Goal: Task Accomplishment & Management: Complete application form

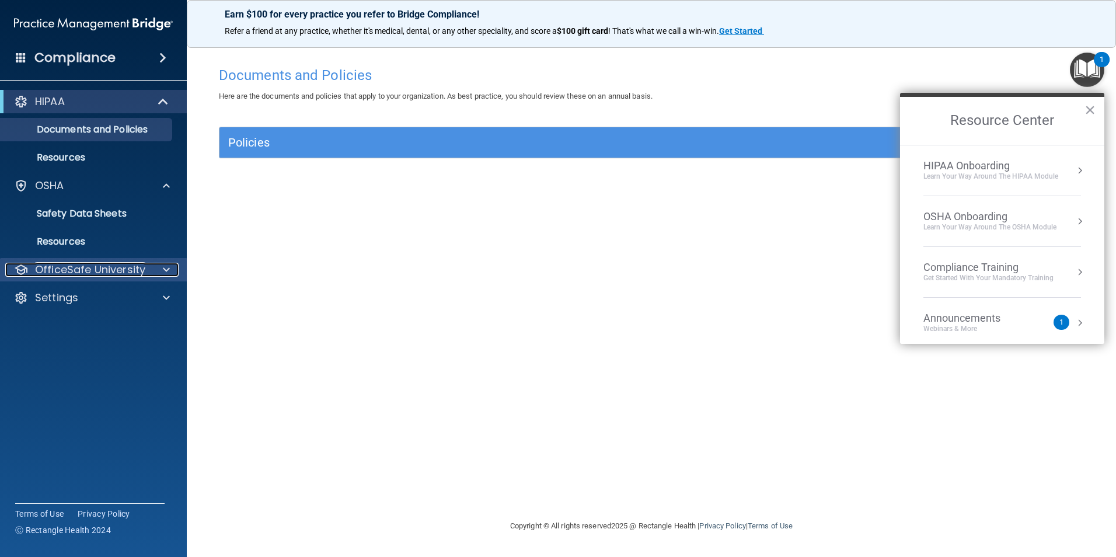
click at [95, 273] on p "OfficeSafe University" at bounding box center [90, 270] width 110 height 14
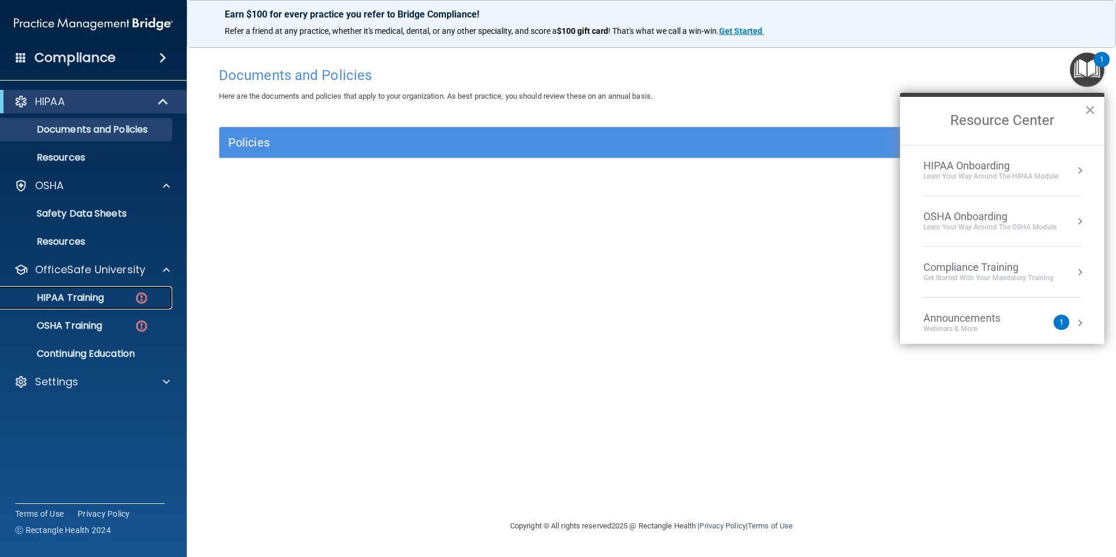
click at [89, 295] on p "HIPAA Training" at bounding box center [56, 298] width 96 height 12
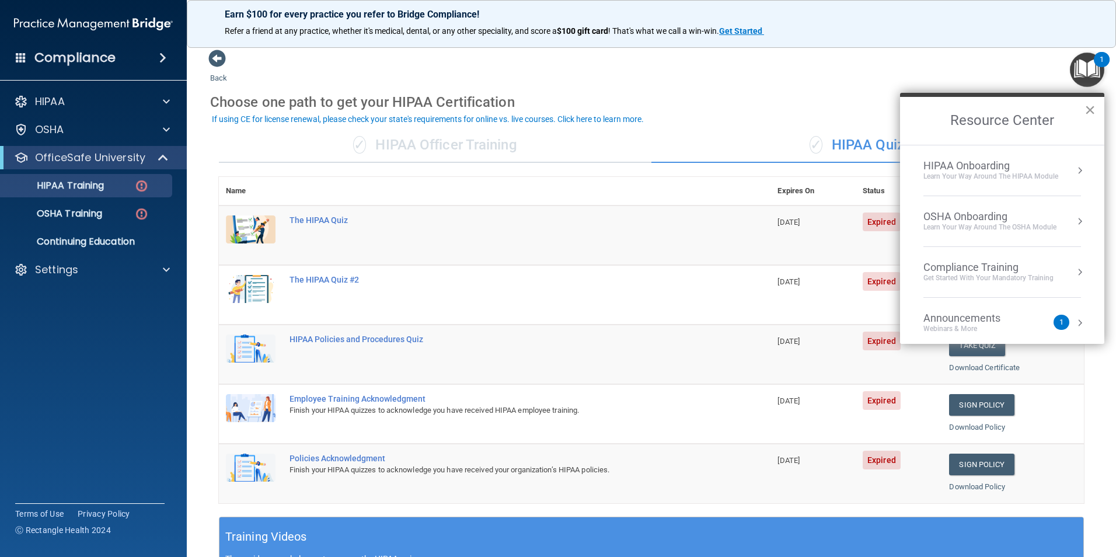
click at [1091, 111] on button "×" at bounding box center [1089, 109] width 11 height 19
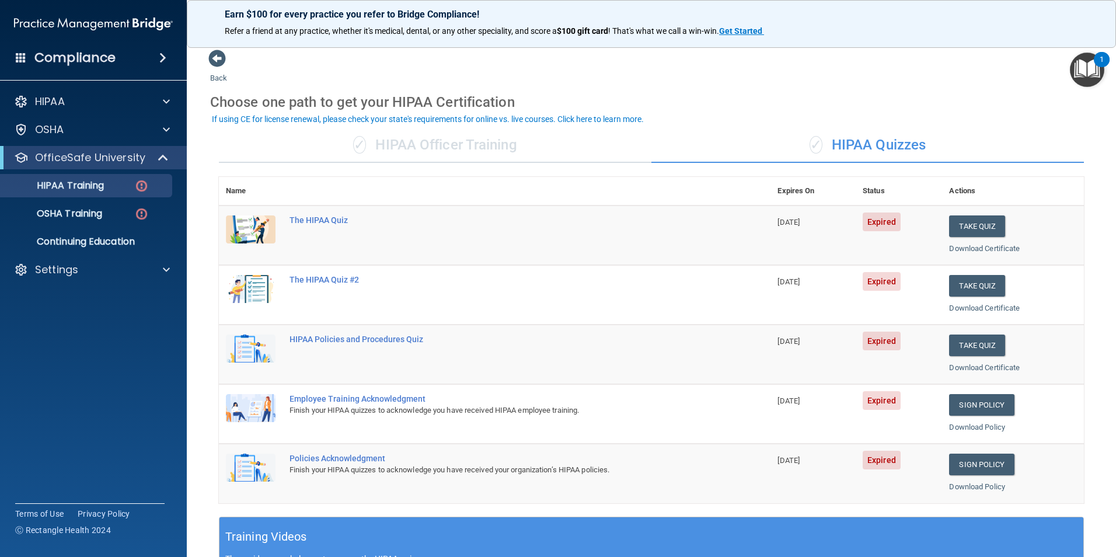
click at [870, 228] on span "Expired" at bounding box center [882, 221] width 38 height 19
click at [969, 222] on button "Take Quiz" at bounding box center [977, 226] width 56 height 22
click at [160, 57] on span at bounding box center [162, 58] width 7 height 14
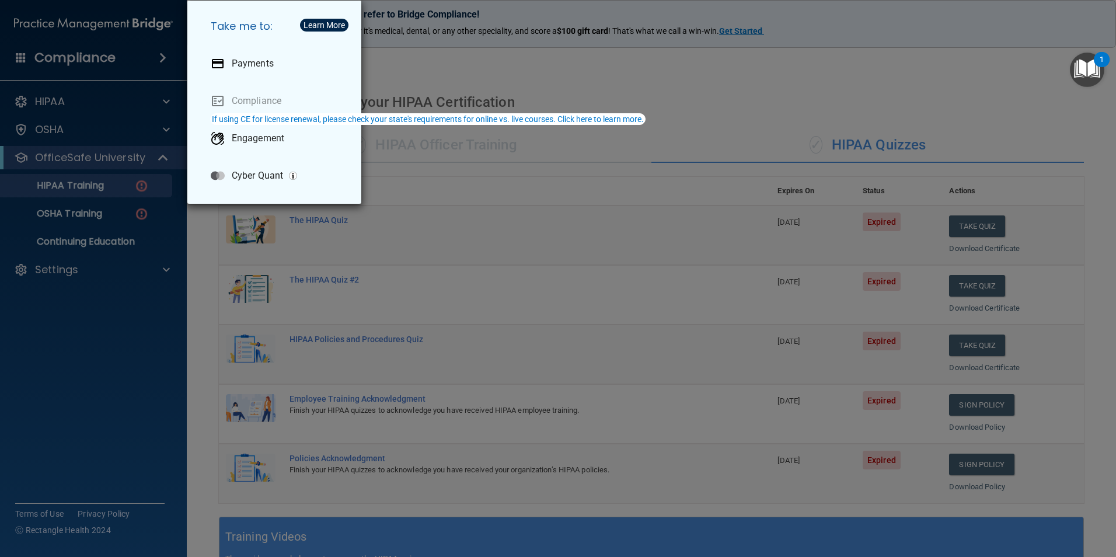
click at [1082, 62] on img "Open Resource Center, 1 new notification" at bounding box center [1087, 70] width 34 height 34
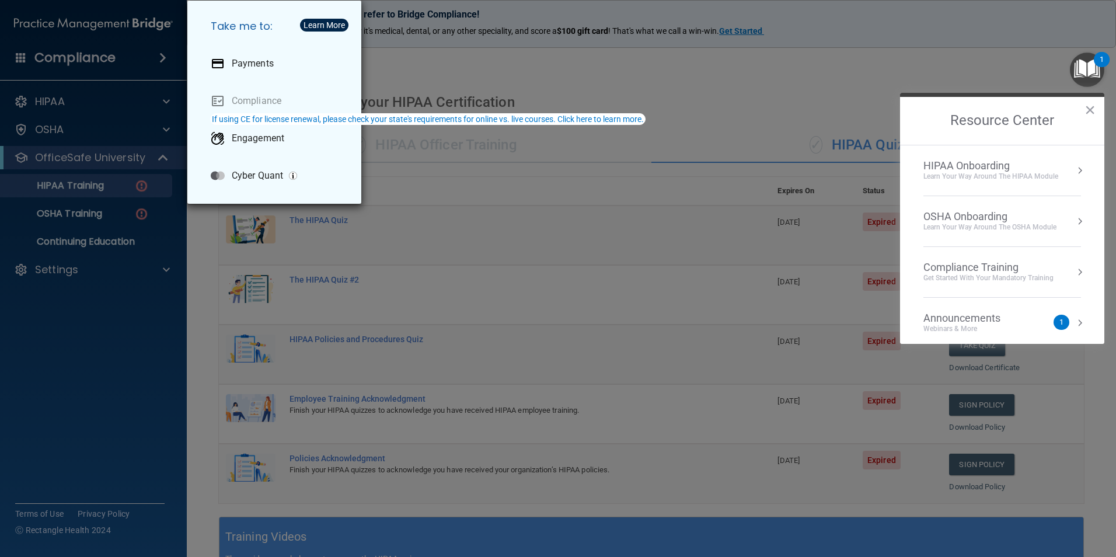
click at [776, 104] on div "Take me to: Payments Compliance Engagement Cyber Quant" at bounding box center [558, 278] width 1116 height 557
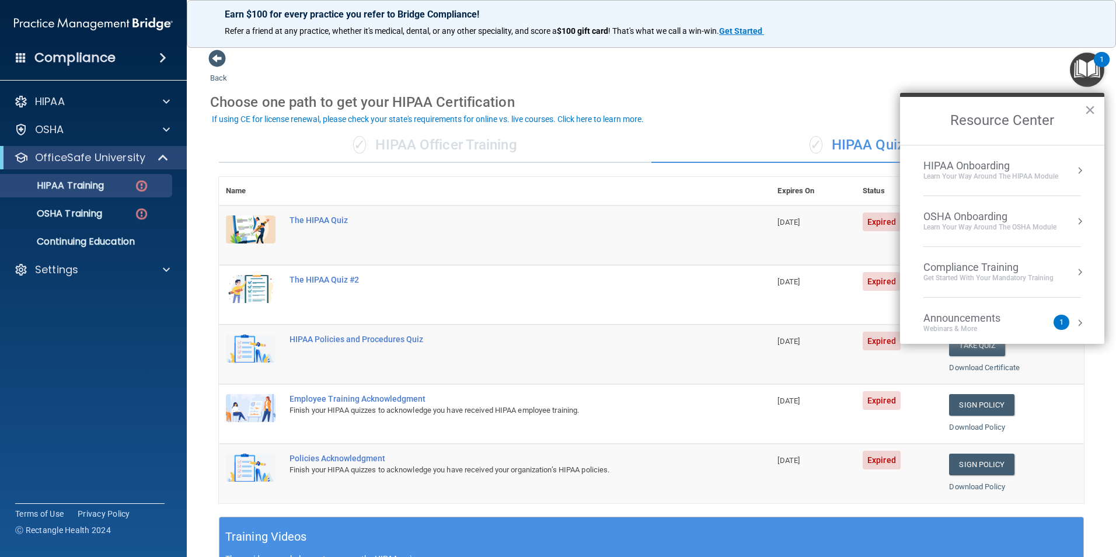
click at [761, 104] on div "Choose one path to get your HIPAA Certification" at bounding box center [651, 102] width 882 height 34
click at [1094, 111] on button "×" at bounding box center [1089, 109] width 11 height 19
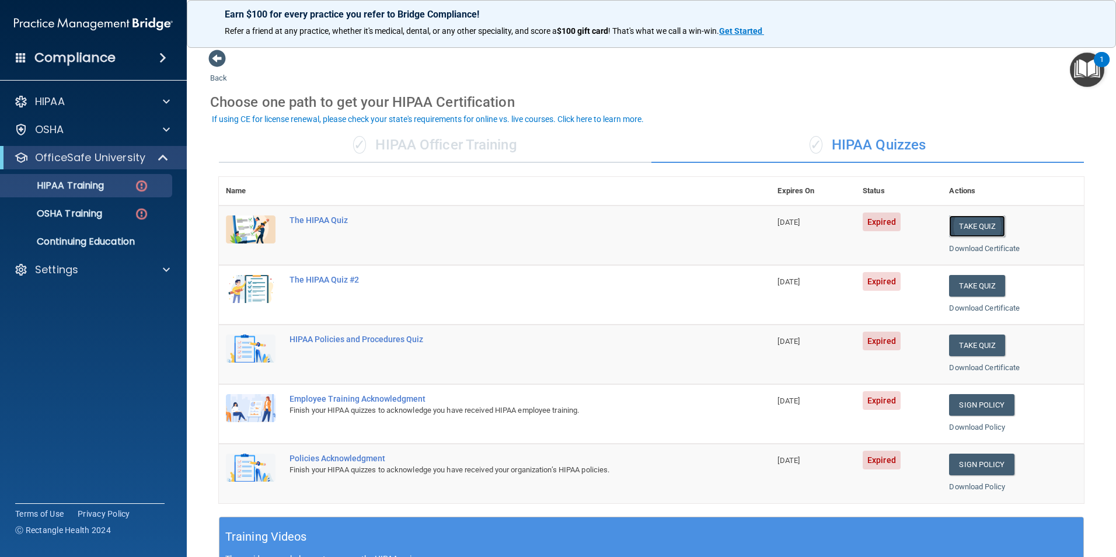
click at [954, 229] on button "Take Quiz" at bounding box center [977, 226] width 56 height 22
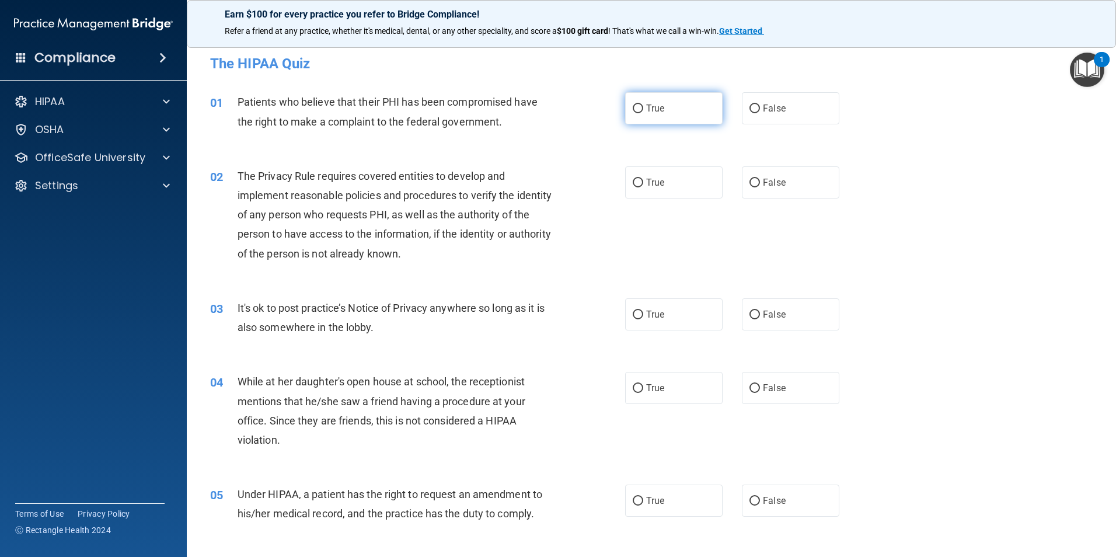
click at [633, 110] on input "True" at bounding box center [638, 108] width 11 height 9
radio input "true"
click at [637, 179] on input "True" at bounding box center [638, 183] width 11 height 9
radio input "true"
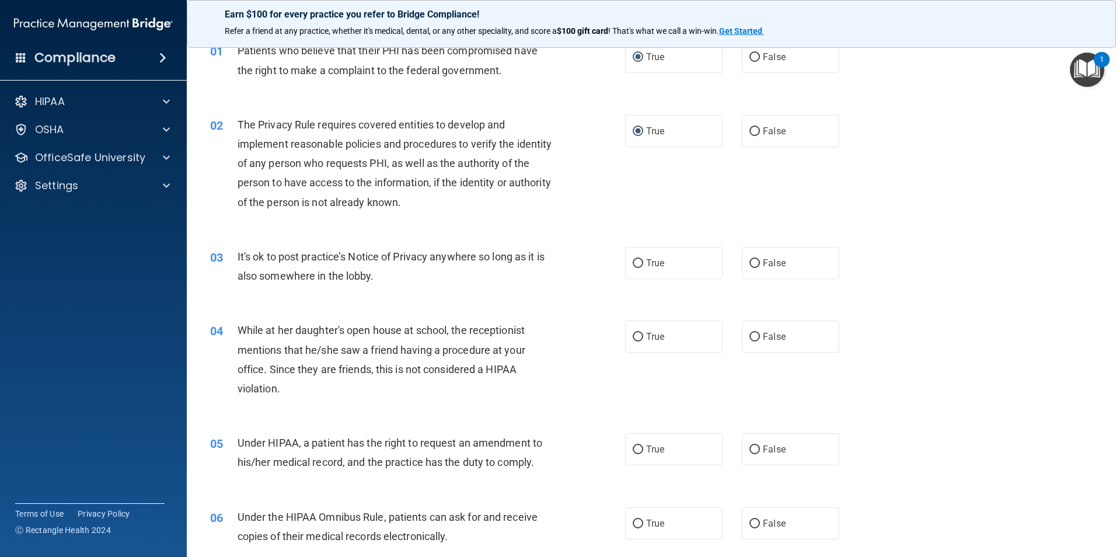
scroll to position [117, 0]
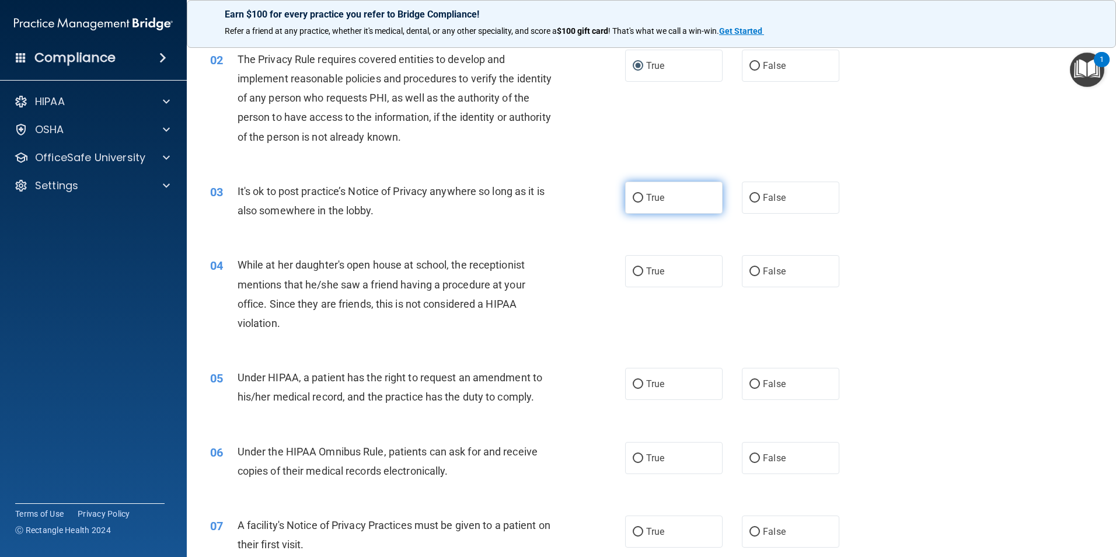
click at [633, 200] on input "True" at bounding box center [638, 198] width 11 height 9
radio input "true"
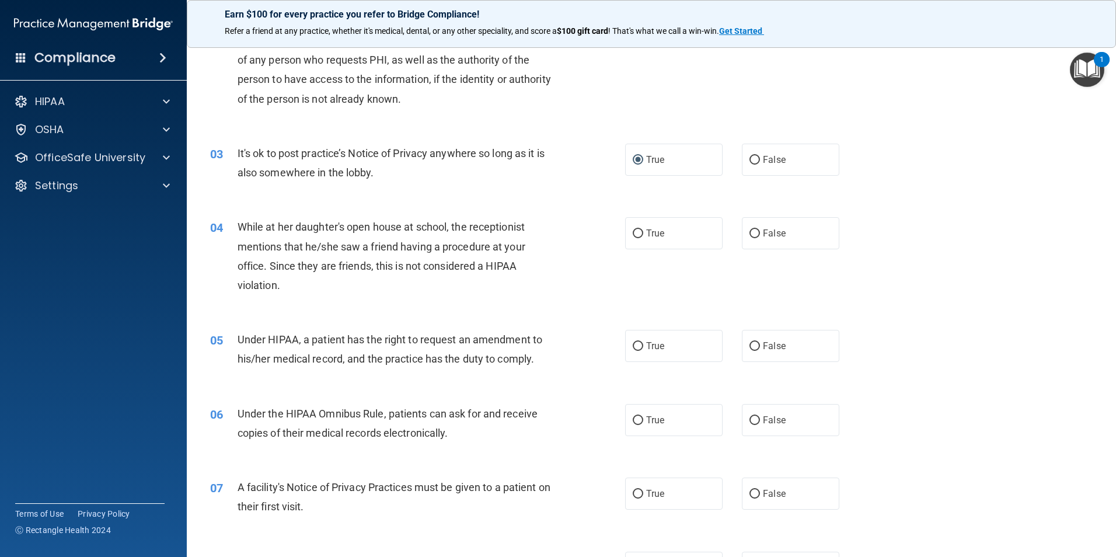
scroll to position [175, 0]
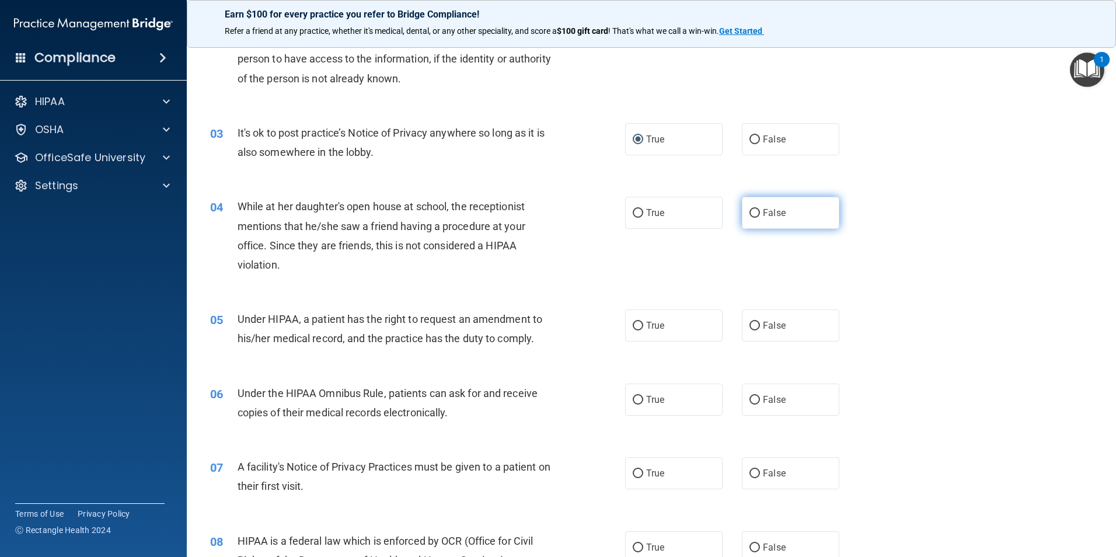
click at [756, 207] on label "False" at bounding box center [790, 213] width 97 height 32
click at [756, 209] on input "False" at bounding box center [754, 213] width 11 height 9
radio input "true"
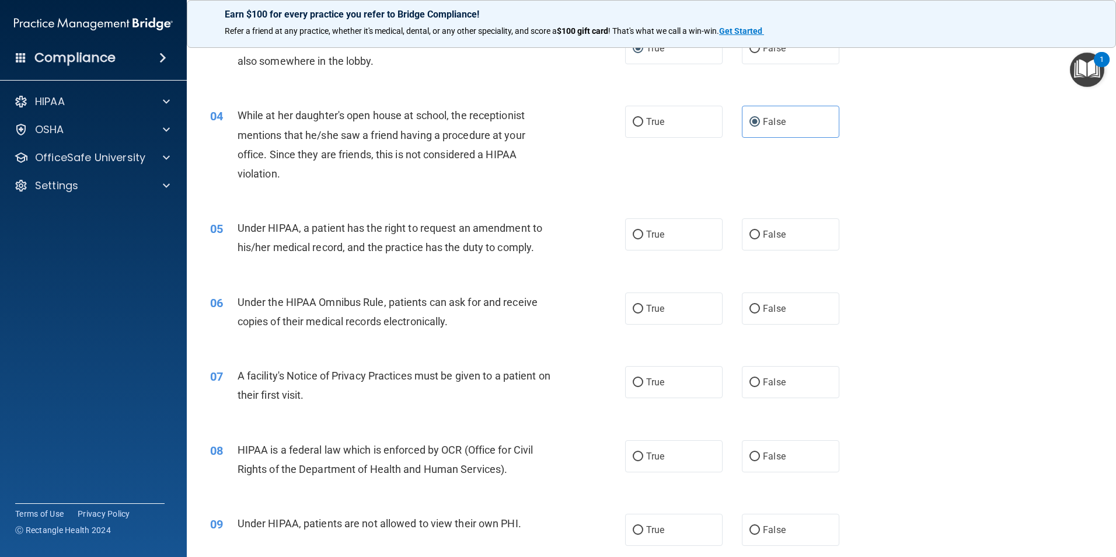
scroll to position [292, 0]
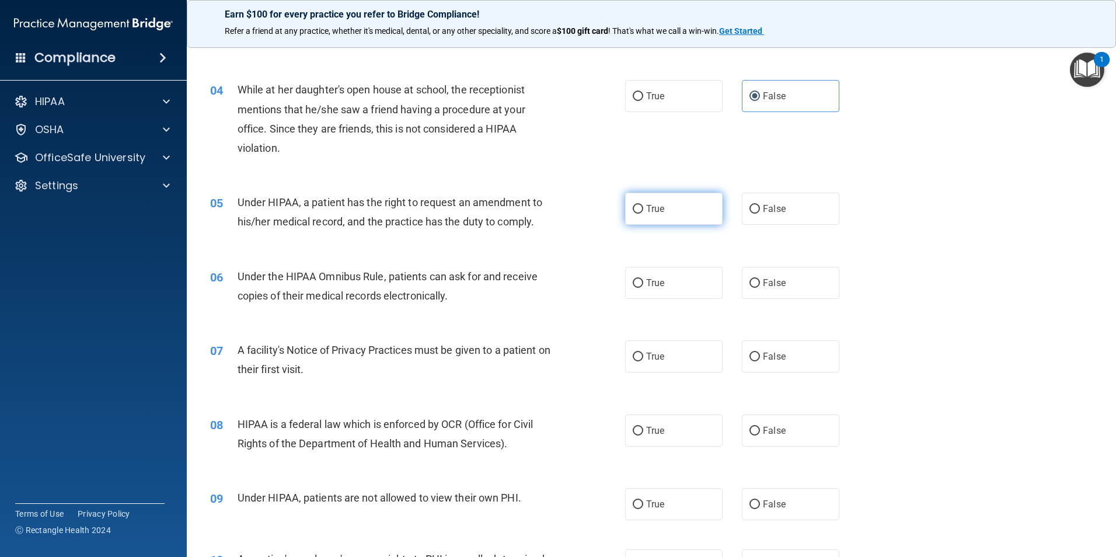
click at [633, 208] on input "True" at bounding box center [638, 209] width 11 height 9
radio input "true"
click at [627, 277] on label "True" at bounding box center [673, 283] width 97 height 32
click at [633, 279] on input "True" at bounding box center [638, 283] width 11 height 9
radio input "true"
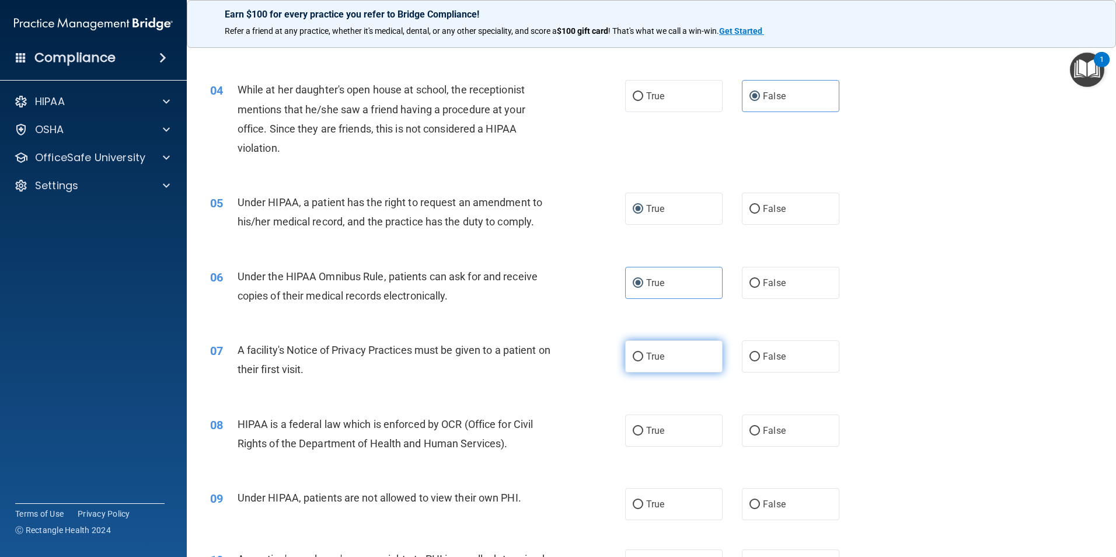
click at [634, 354] on input "True" at bounding box center [638, 357] width 11 height 9
radio input "true"
click at [634, 431] on input "True" at bounding box center [638, 431] width 11 height 9
radio input "true"
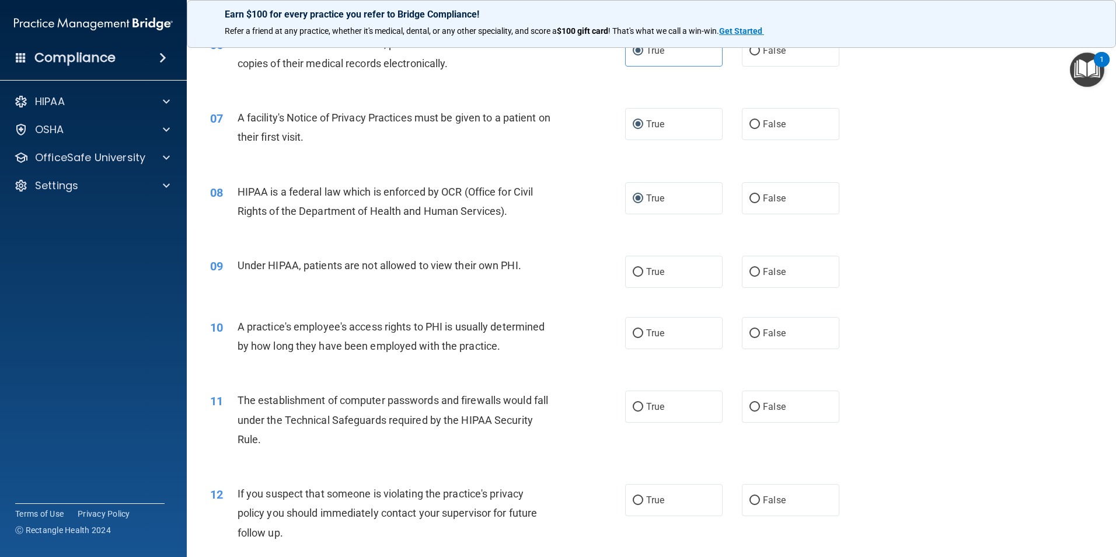
scroll to position [525, 0]
click at [751, 270] on input "False" at bounding box center [754, 271] width 11 height 9
radio input "true"
click at [751, 329] on input "False" at bounding box center [754, 332] width 11 height 9
radio input "true"
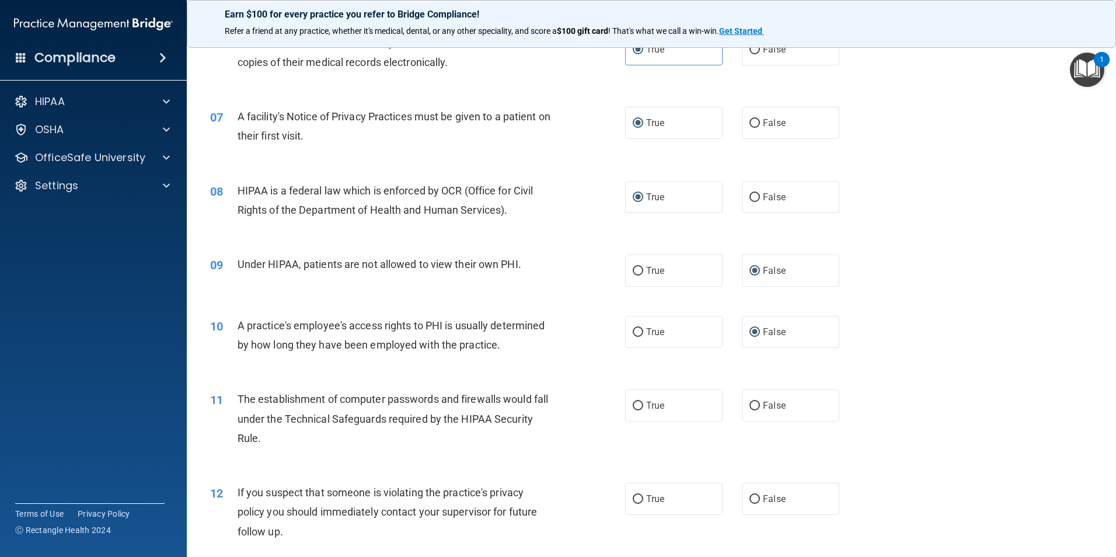
scroll to position [584, 0]
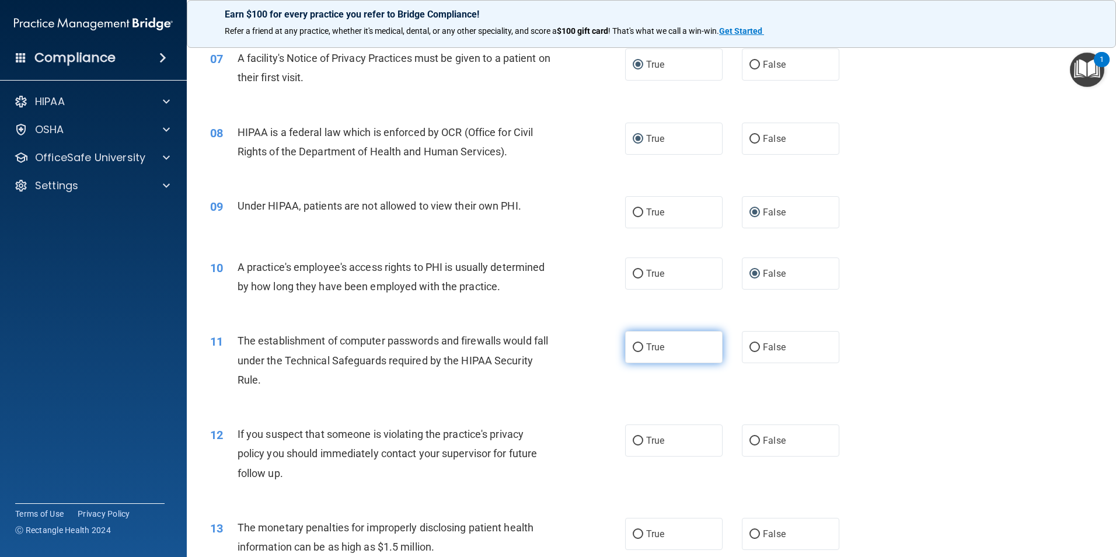
click at [625, 346] on label "True" at bounding box center [673, 347] width 97 height 32
click at [633, 346] on input "True" at bounding box center [638, 347] width 11 height 9
radio input "true"
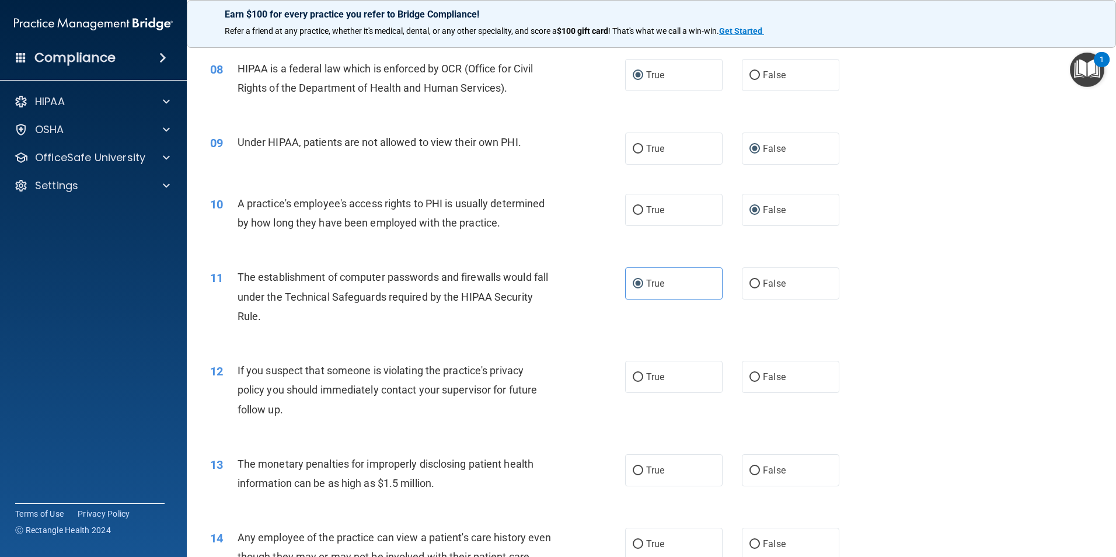
scroll to position [759, 0]
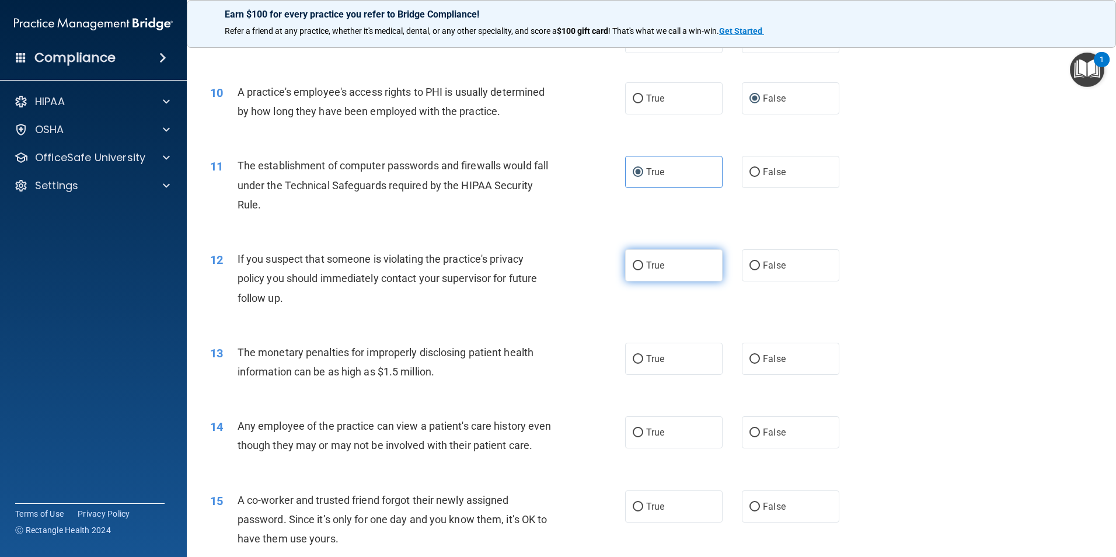
click at [634, 270] on input "True" at bounding box center [638, 265] width 11 height 9
radio input "true"
click at [633, 355] on input "True" at bounding box center [638, 359] width 11 height 9
radio input "true"
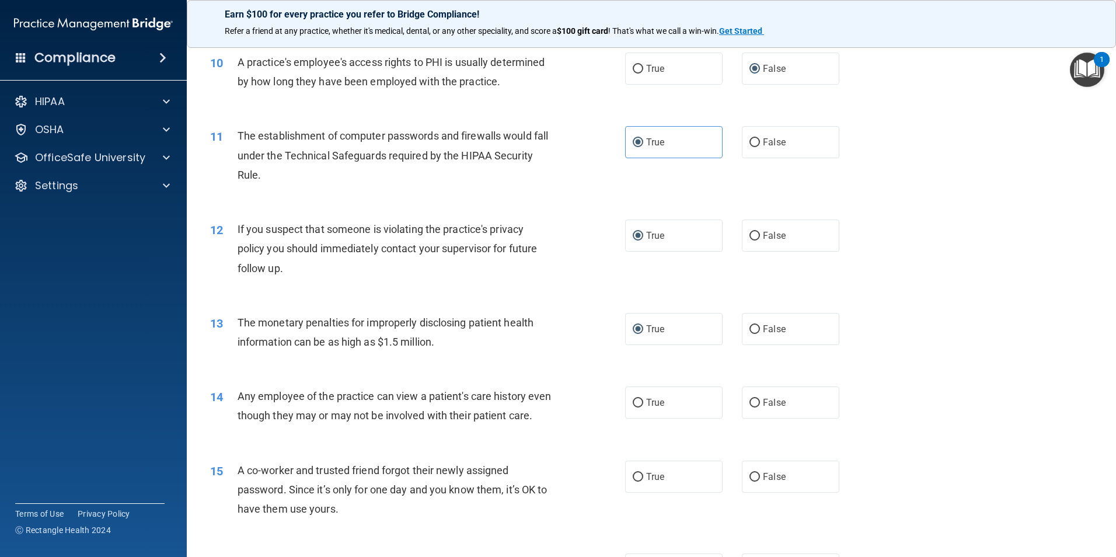
scroll to position [817, 0]
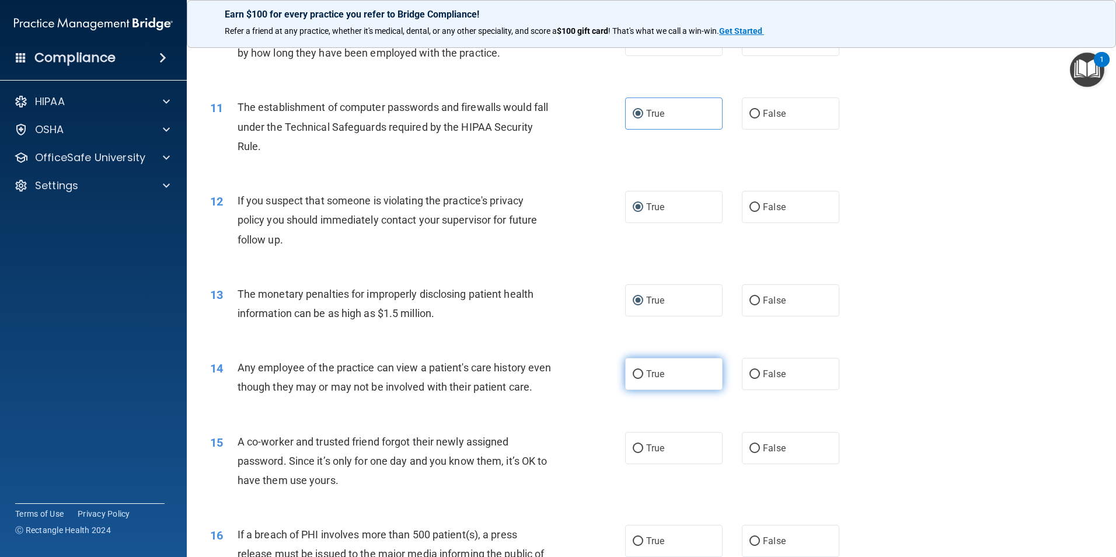
click at [633, 373] on input "True" at bounding box center [638, 374] width 11 height 9
radio input "true"
click at [633, 453] on input "True" at bounding box center [638, 448] width 11 height 9
radio input "true"
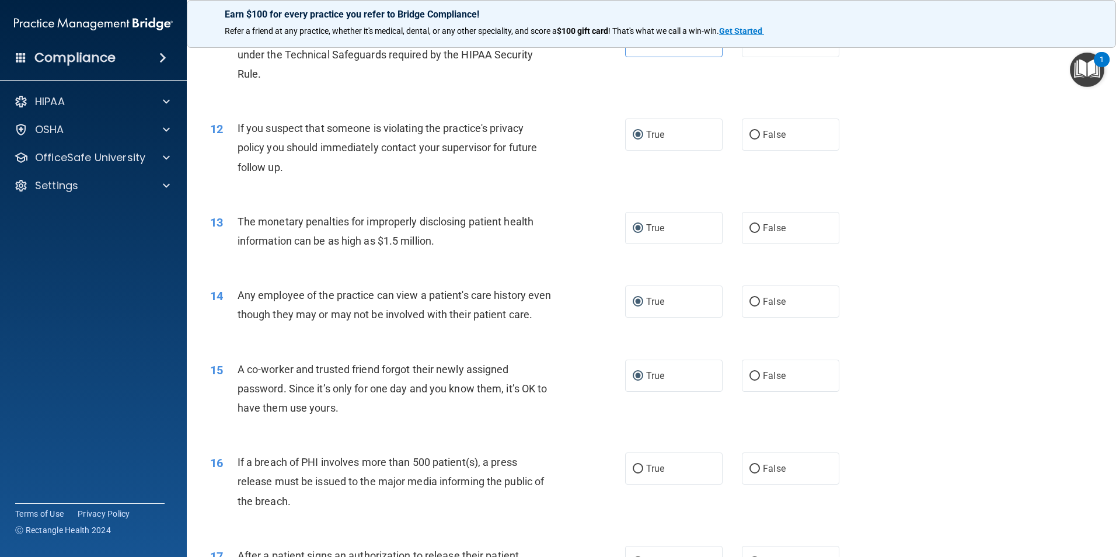
scroll to position [1051, 0]
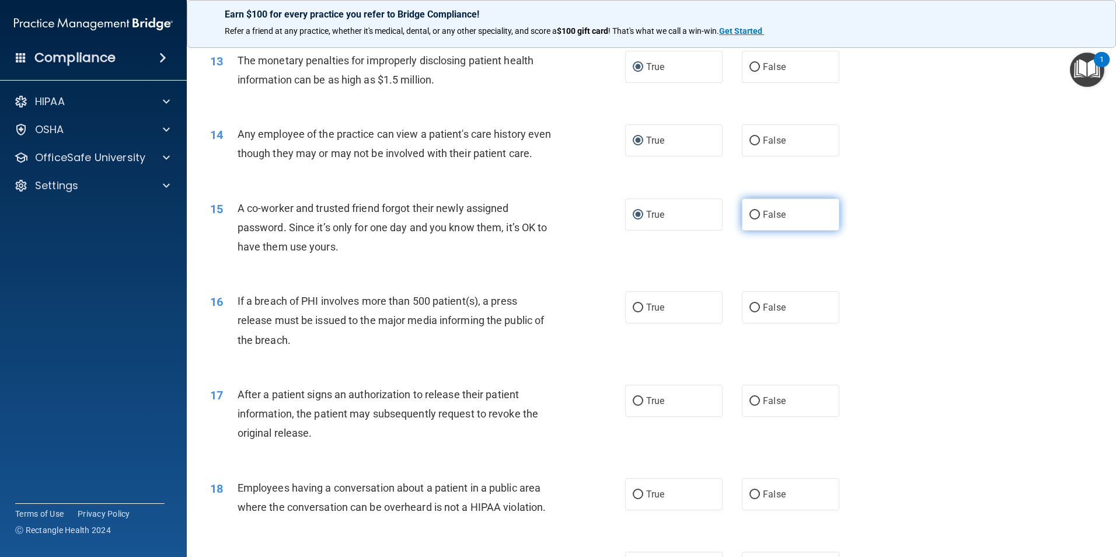
click at [749, 219] on input "False" at bounding box center [754, 215] width 11 height 9
radio input "true"
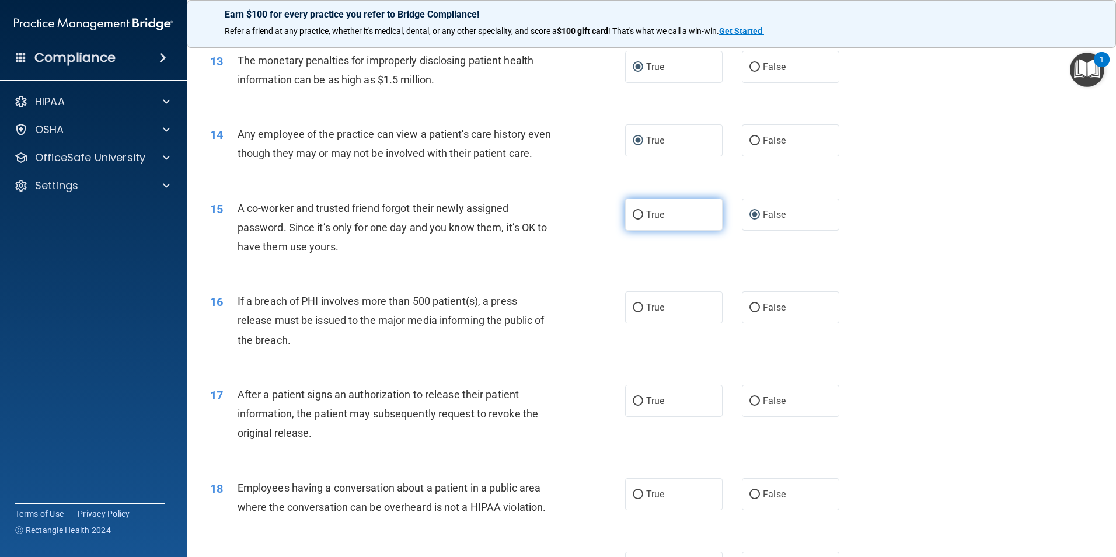
click at [633, 219] on input "True" at bounding box center [638, 215] width 11 height 9
radio input "true"
radio input "false"
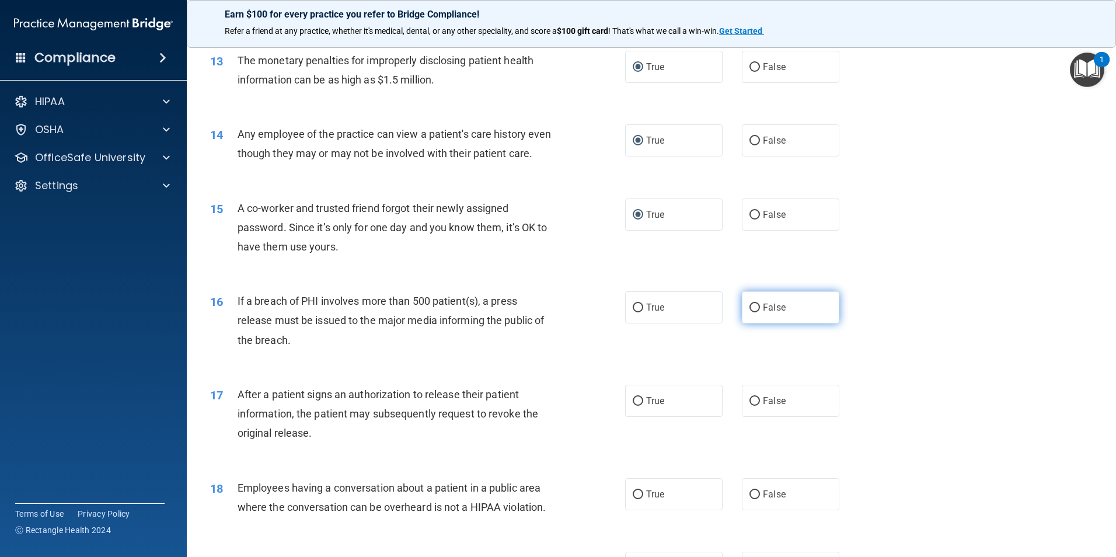
click at [749, 312] on input "False" at bounding box center [754, 307] width 11 height 9
radio input "true"
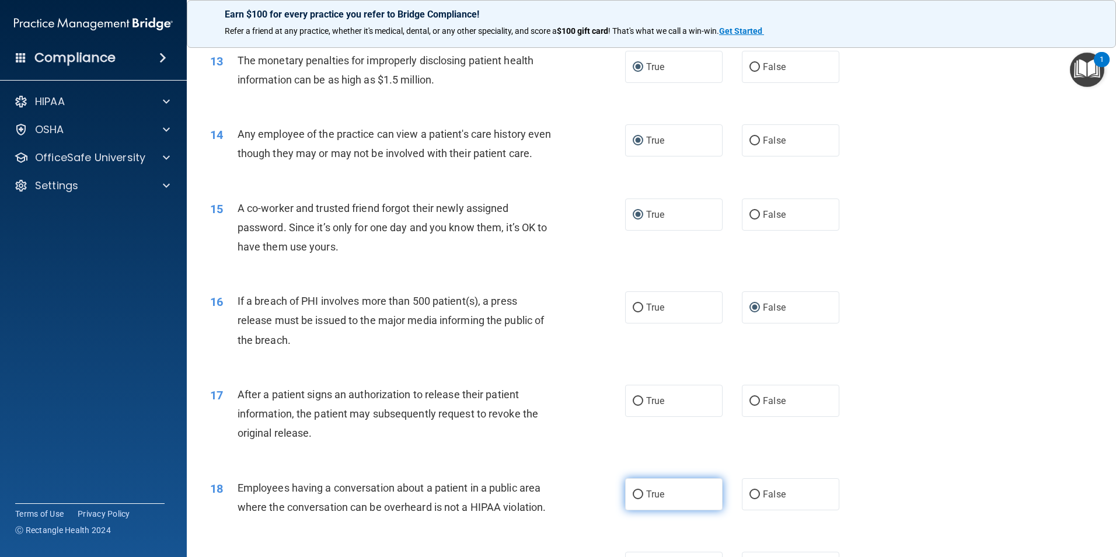
click at [637, 510] on label "True" at bounding box center [673, 494] width 97 height 32
click at [637, 499] on input "True" at bounding box center [638, 494] width 11 height 9
radio input "true"
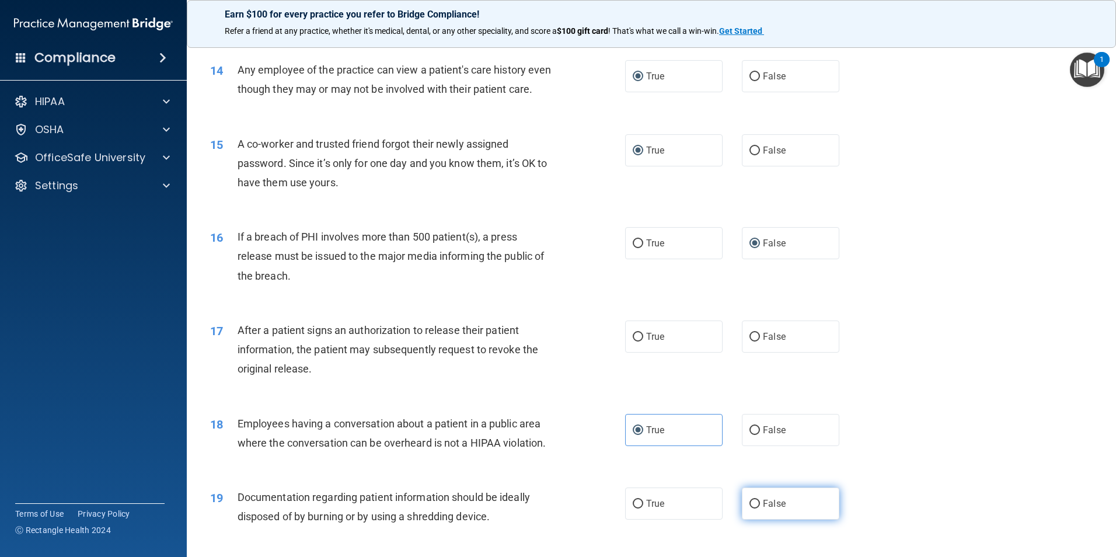
scroll to position [1226, 0]
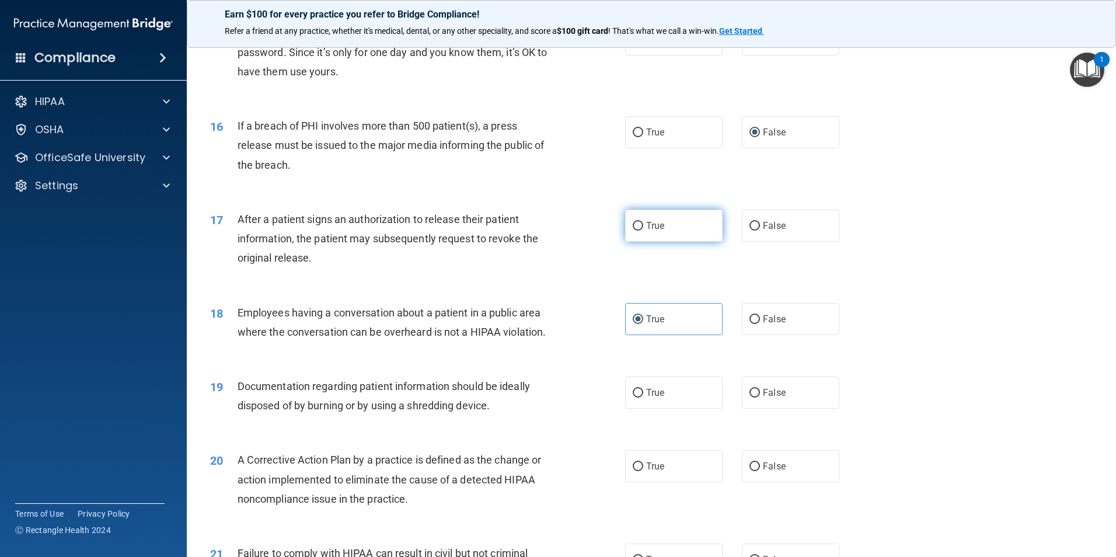
click at [633, 231] on input "True" at bounding box center [638, 226] width 11 height 9
radio input "true"
click at [634, 397] on input "True" at bounding box center [638, 393] width 11 height 9
radio input "true"
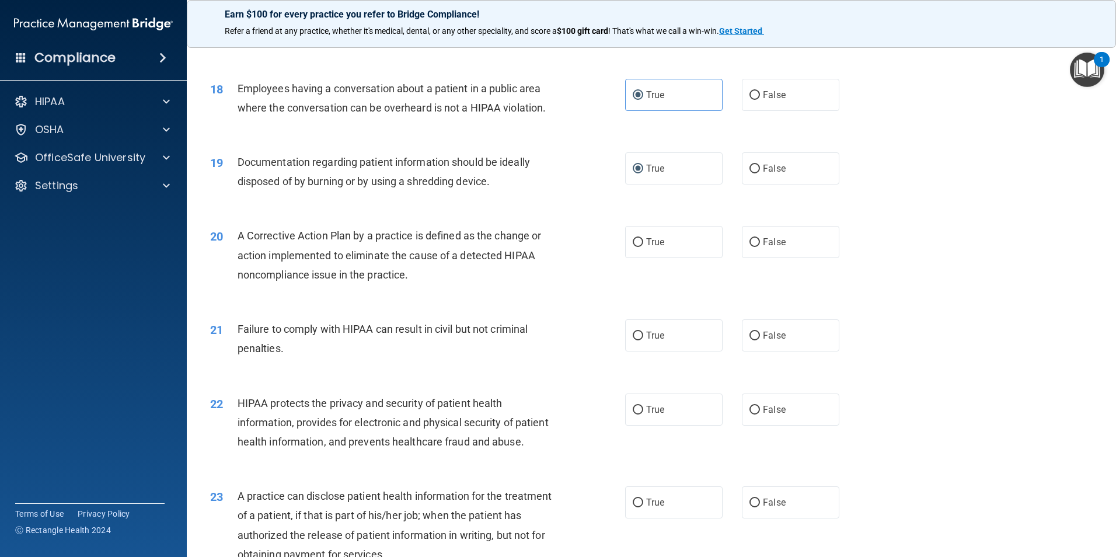
scroll to position [1517, 0]
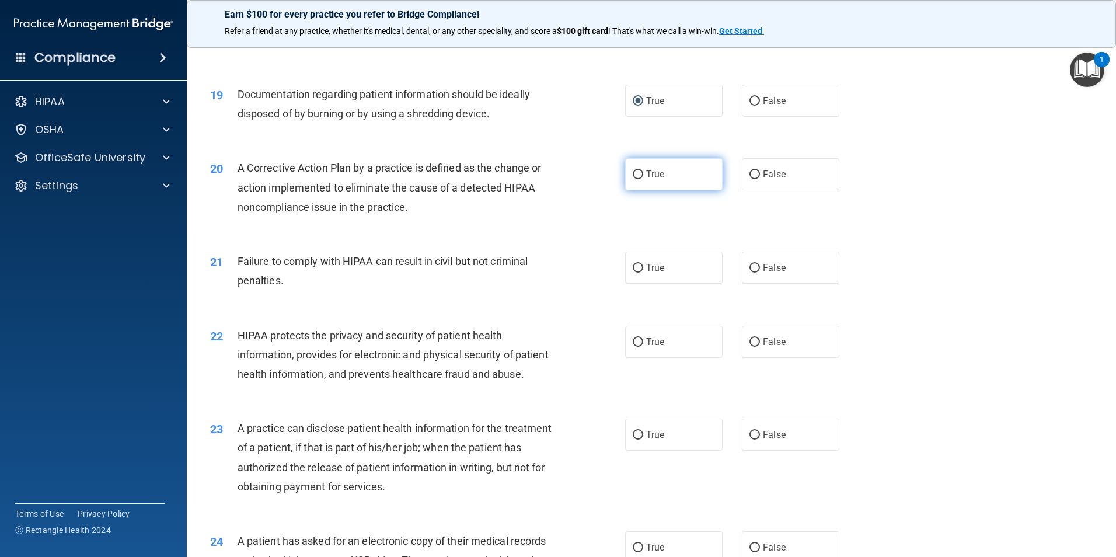
click at [633, 179] on input "True" at bounding box center [638, 174] width 11 height 9
radio input "true"
click at [752, 273] on input "False" at bounding box center [754, 268] width 11 height 9
radio input "true"
click at [633, 347] on input "True" at bounding box center [638, 342] width 11 height 9
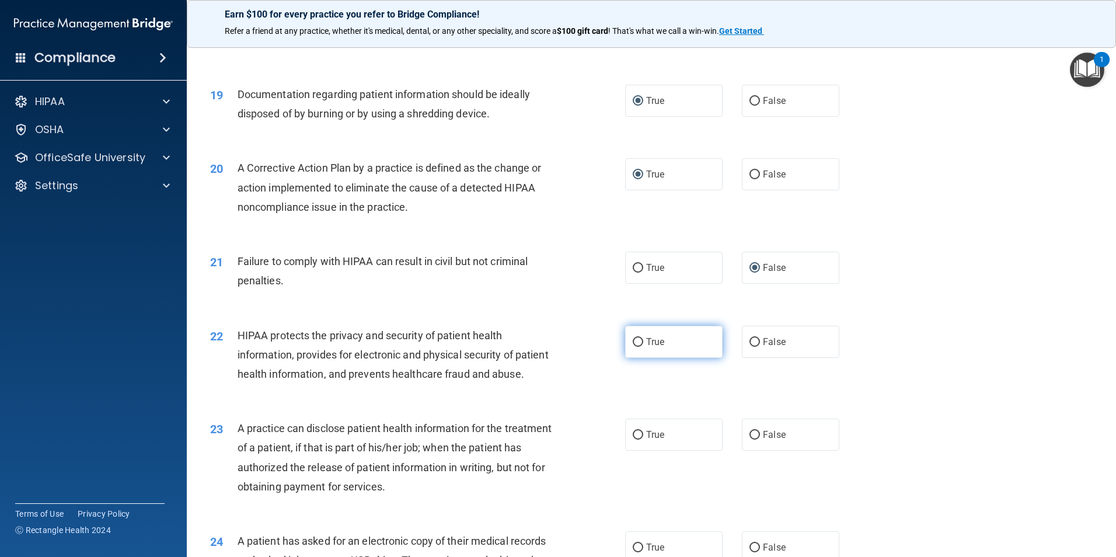
radio input "true"
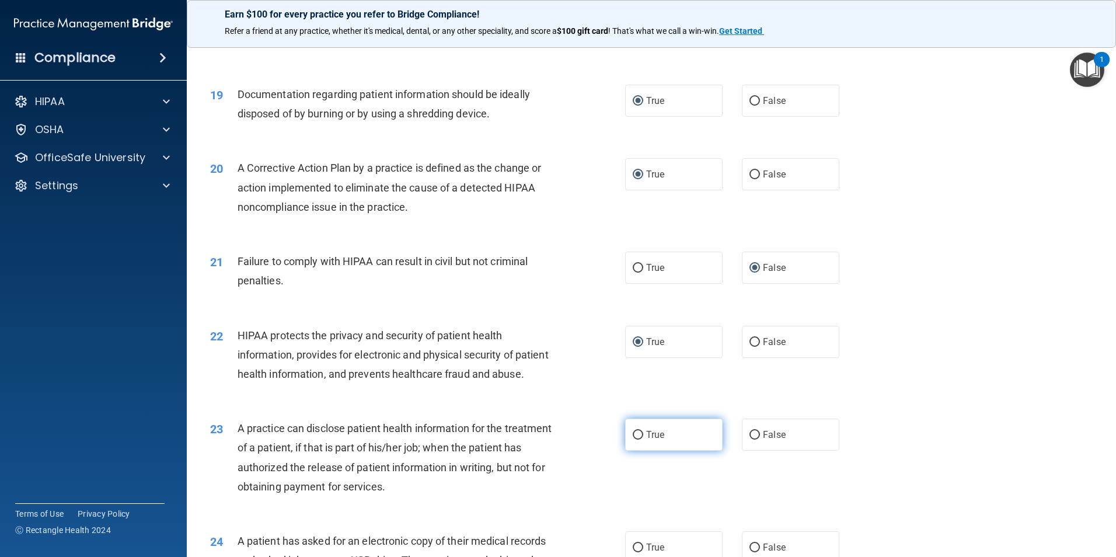
click at [633, 439] on input "True" at bounding box center [638, 435] width 11 height 9
radio input "true"
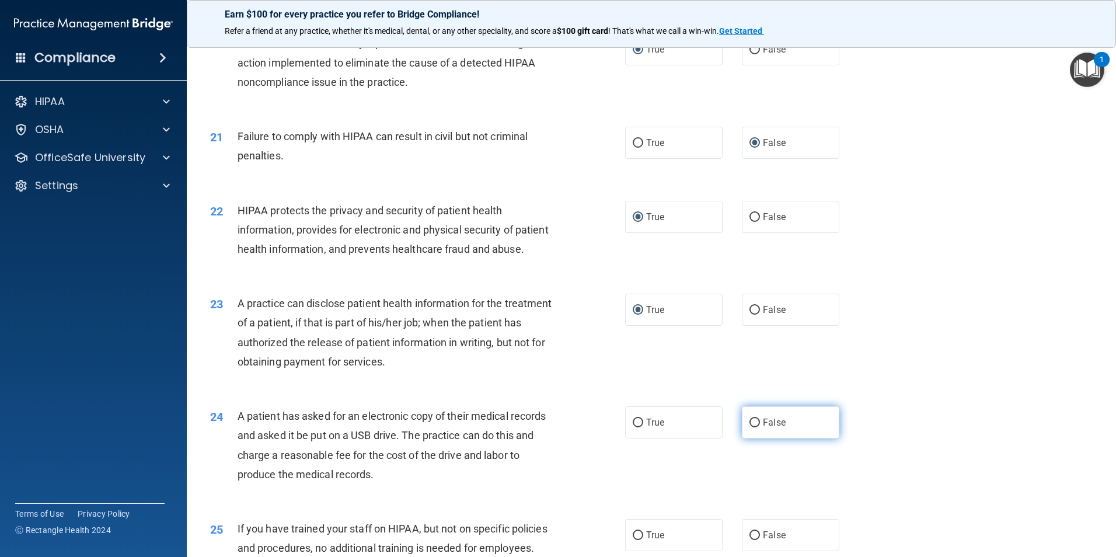
scroll to position [1751, 0]
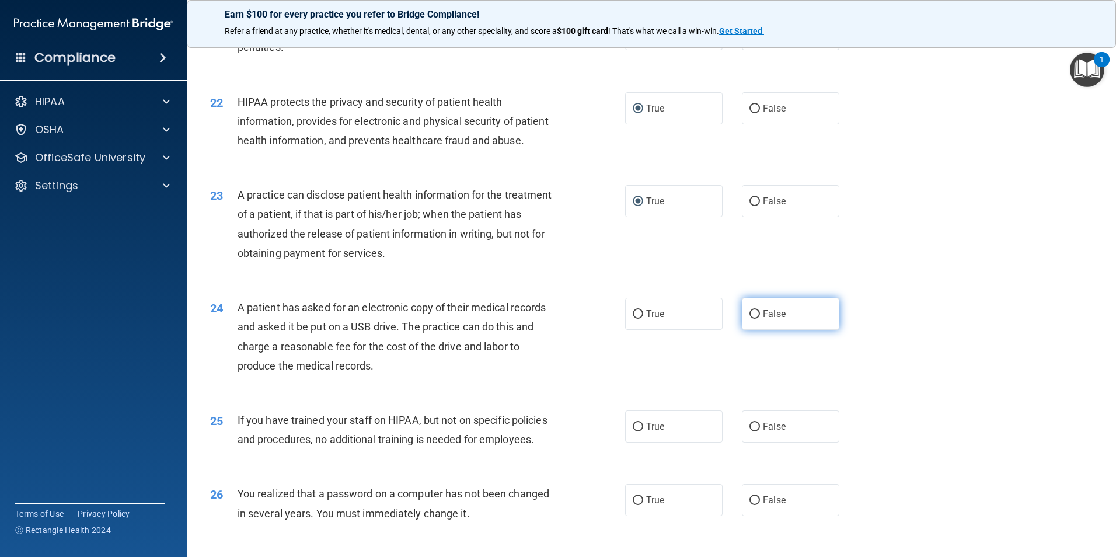
click at [754, 319] on input "False" at bounding box center [754, 314] width 11 height 9
radio input "true"
click at [752, 431] on input "False" at bounding box center [754, 427] width 11 height 9
radio input "true"
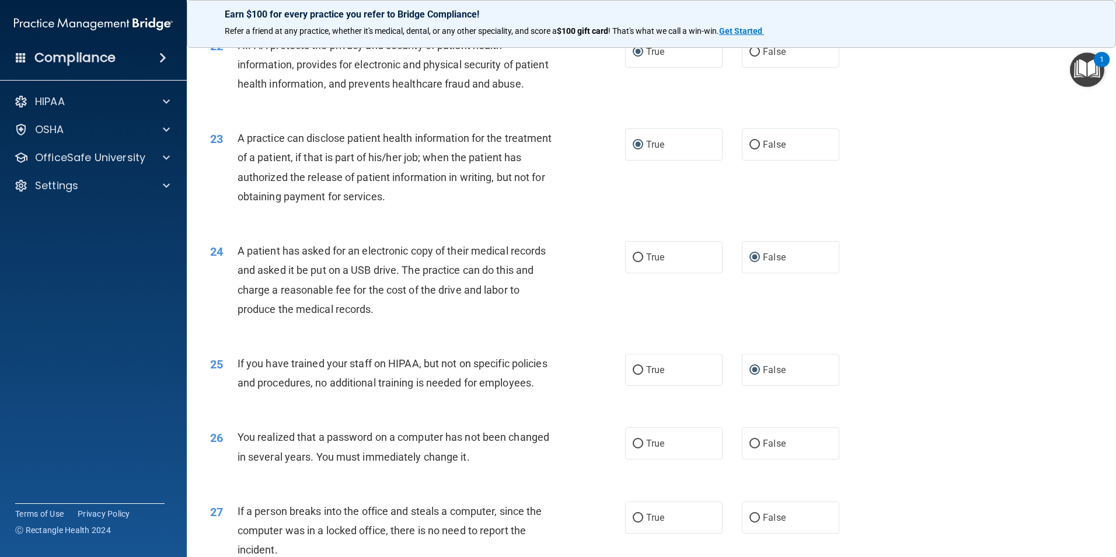
scroll to position [1926, 0]
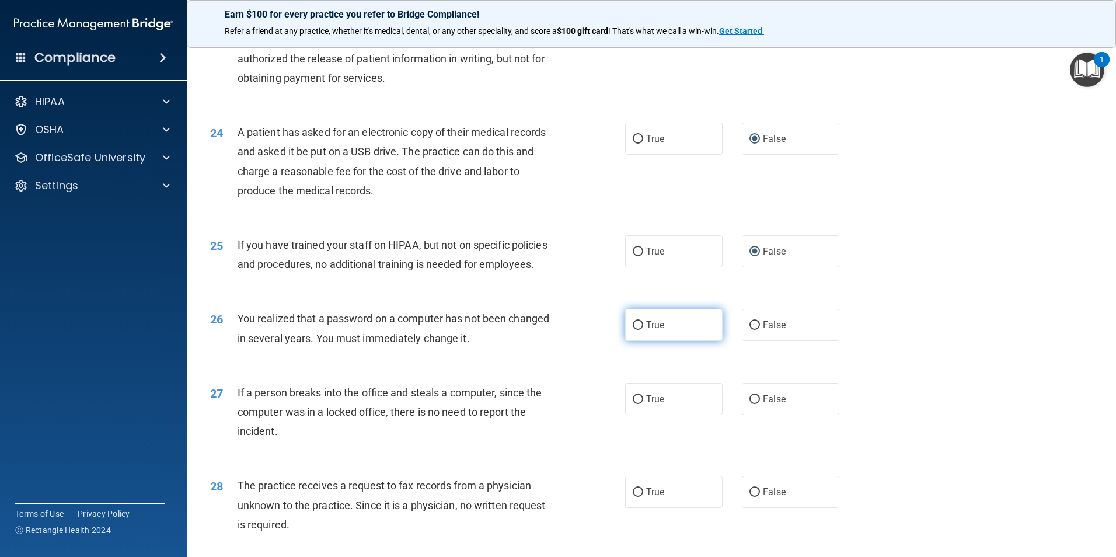
click at [633, 330] on input "True" at bounding box center [638, 325] width 11 height 9
radio input "true"
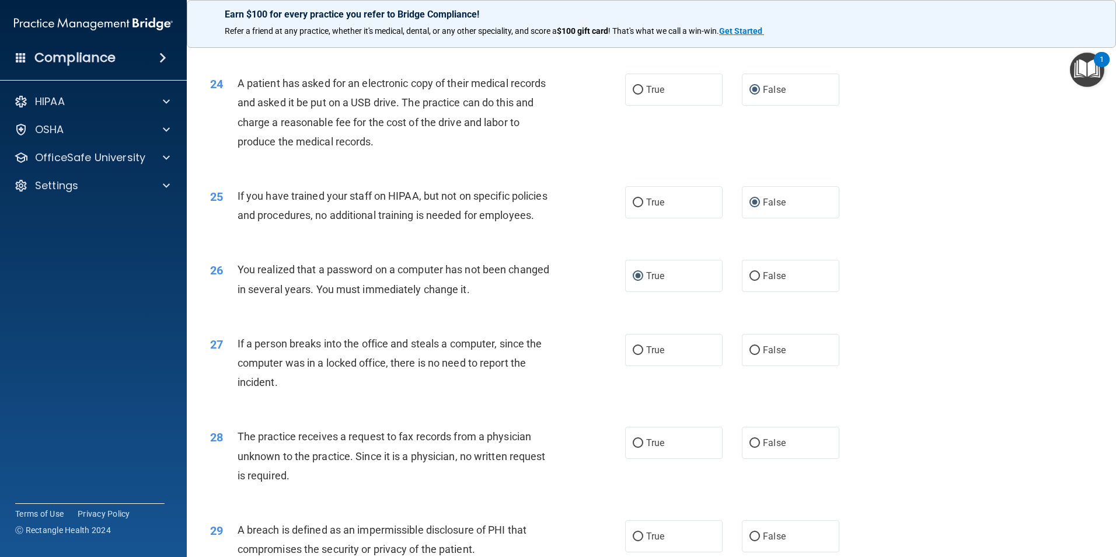
scroll to position [2043, 0]
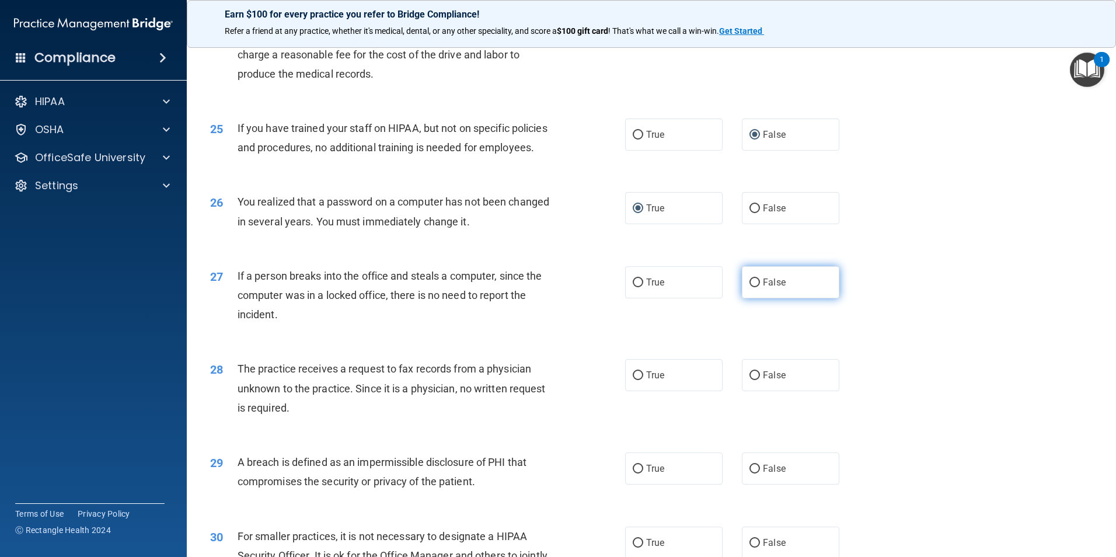
click at [752, 287] on input "False" at bounding box center [754, 282] width 11 height 9
radio input "true"
click at [634, 380] on input "True" at bounding box center [638, 375] width 11 height 9
radio input "true"
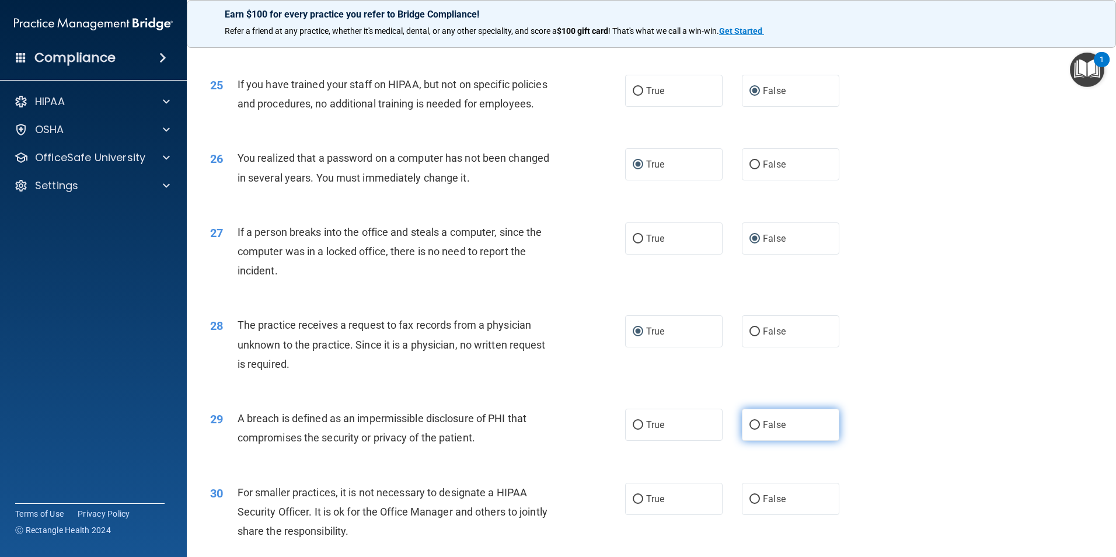
scroll to position [2159, 0]
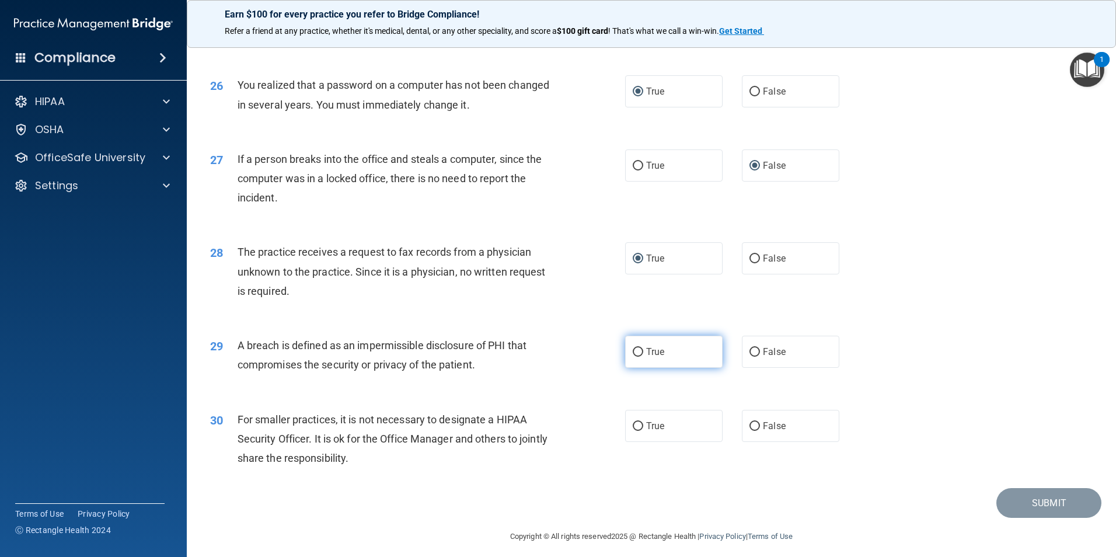
click at [635, 357] on input "True" at bounding box center [638, 352] width 11 height 9
radio input "true"
click at [635, 431] on input "True" at bounding box center [638, 426] width 11 height 9
radio input "true"
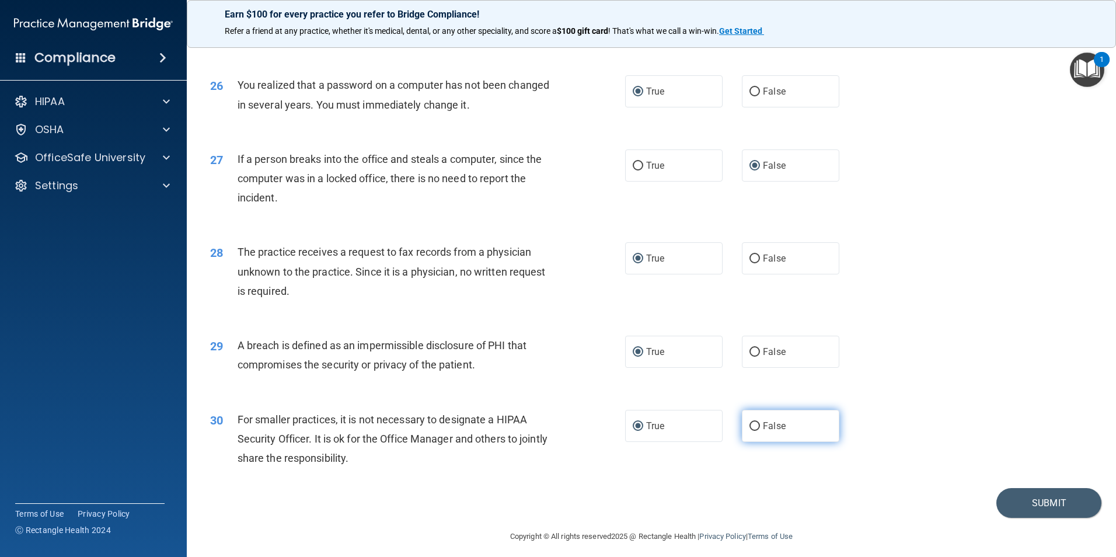
scroll to position [2218, 0]
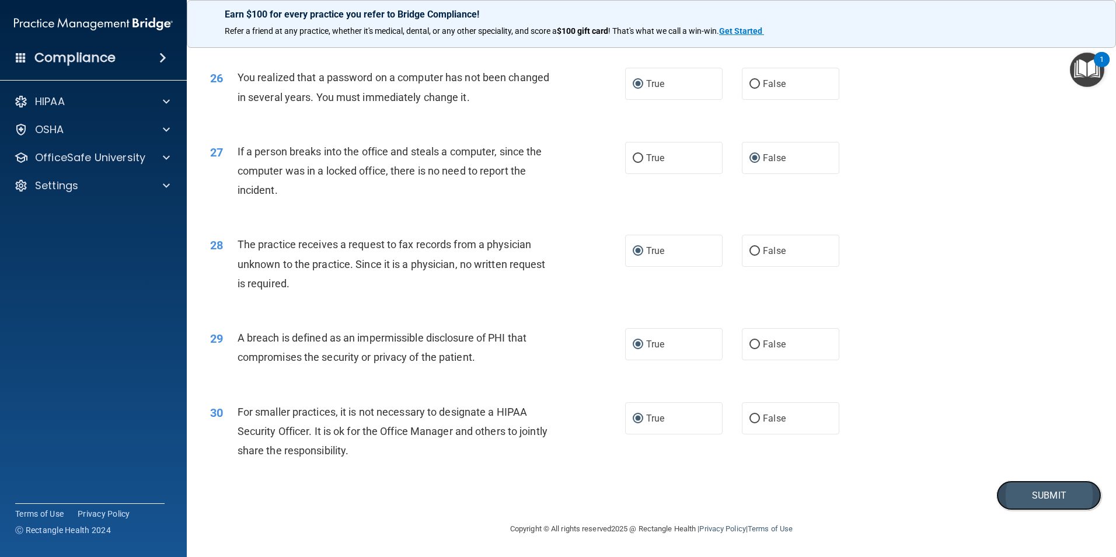
click at [1032, 500] on button "Submit" at bounding box center [1048, 495] width 105 height 30
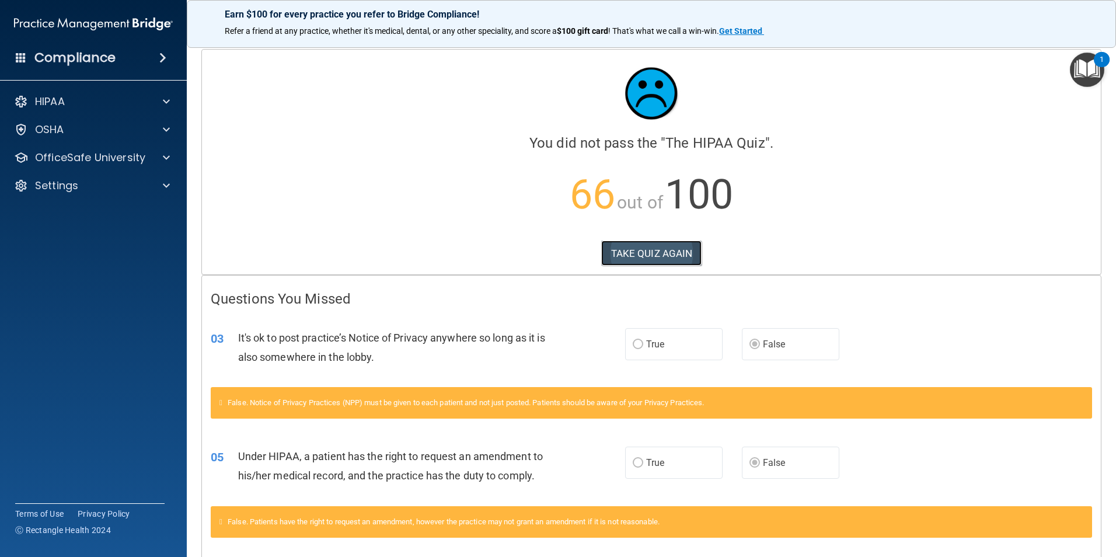
click at [616, 252] on button "TAKE QUIZ AGAIN" at bounding box center [651, 253] width 101 height 26
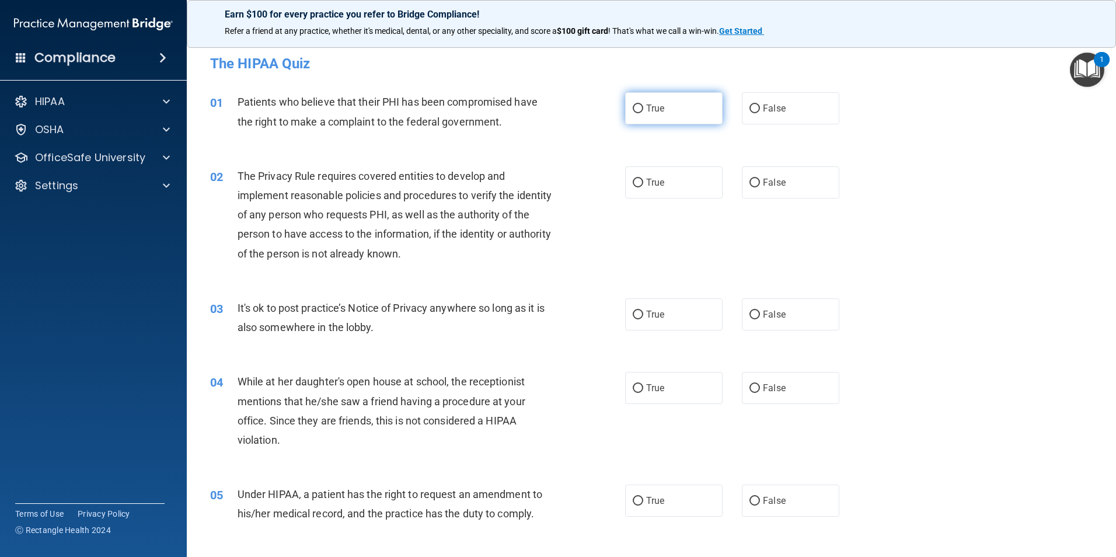
click at [636, 107] on input "True" at bounding box center [638, 108] width 11 height 9
radio input "true"
click at [633, 179] on input "True" at bounding box center [638, 183] width 11 height 9
radio input "true"
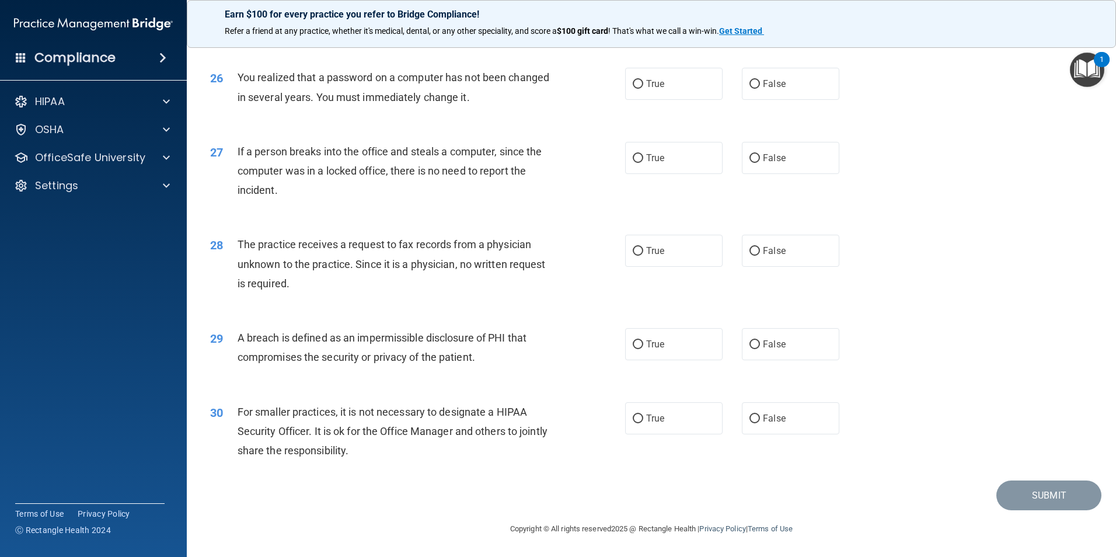
scroll to position [2225, 0]
click at [749, 419] on input "False" at bounding box center [754, 418] width 11 height 9
radio input "true"
click at [635, 343] on input "True" at bounding box center [638, 344] width 11 height 9
radio input "true"
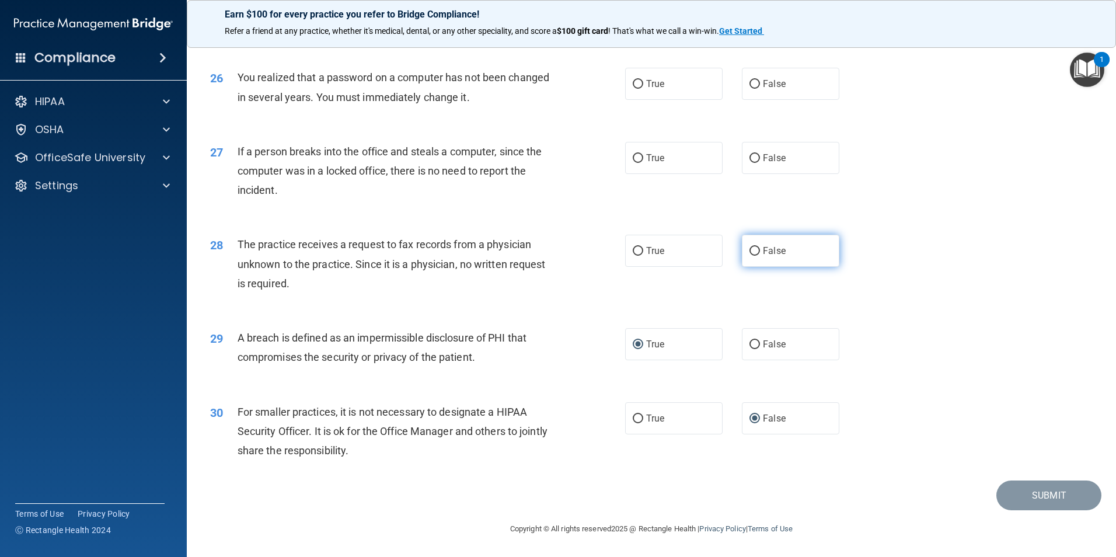
click at [749, 250] on input "False" at bounding box center [754, 251] width 11 height 9
radio input "true"
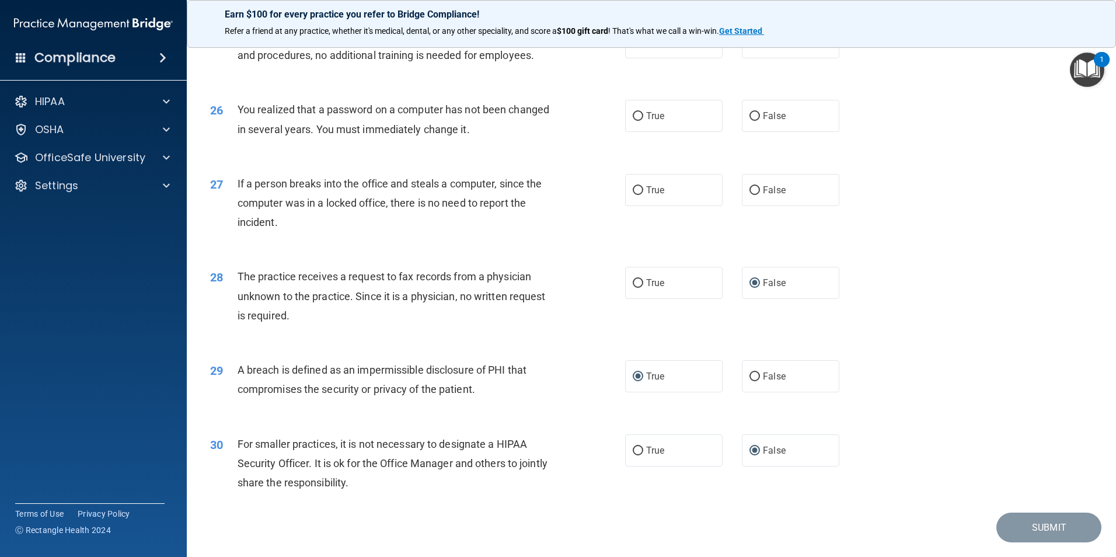
scroll to position [2050, 0]
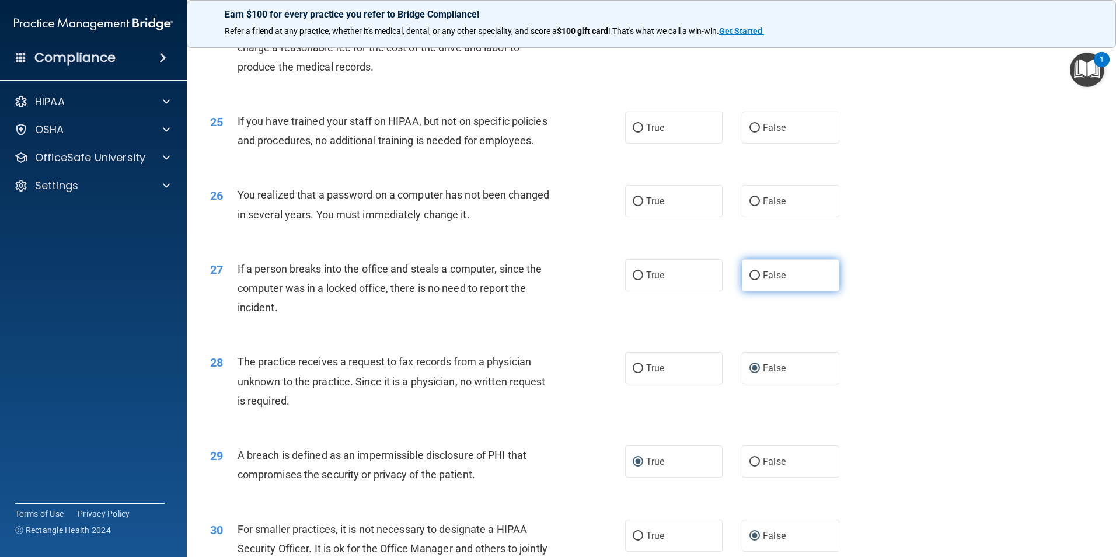
click at [749, 280] on input "False" at bounding box center [754, 275] width 11 height 9
radio input "true"
click at [633, 206] on input "True" at bounding box center [638, 201] width 11 height 9
radio input "true"
drag, startPoint x: 746, startPoint y: 166, endPoint x: 769, endPoint y: 171, distance: 23.4
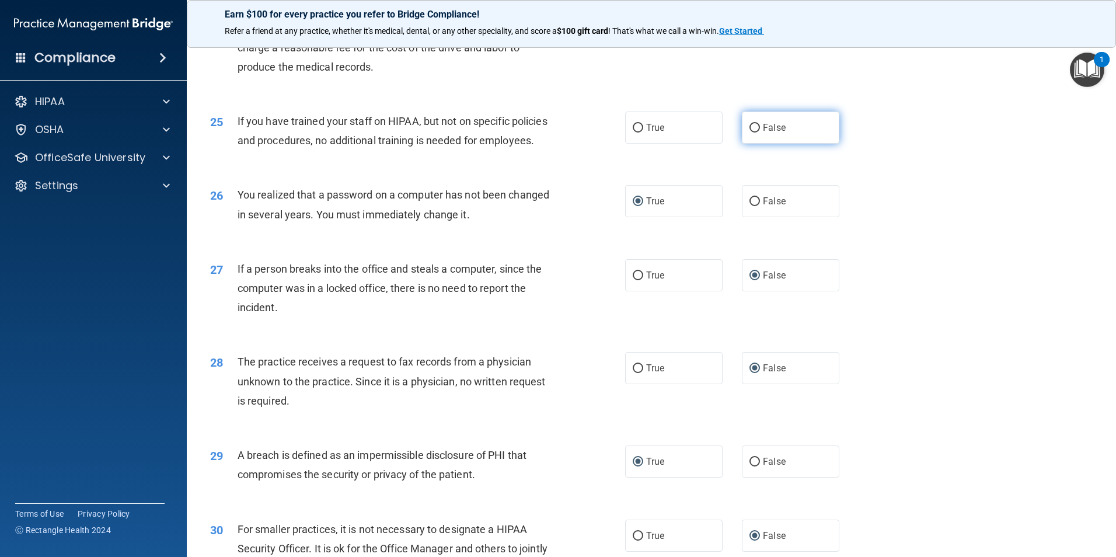
click at [749, 132] on input "False" at bounding box center [754, 128] width 11 height 9
radio input "true"
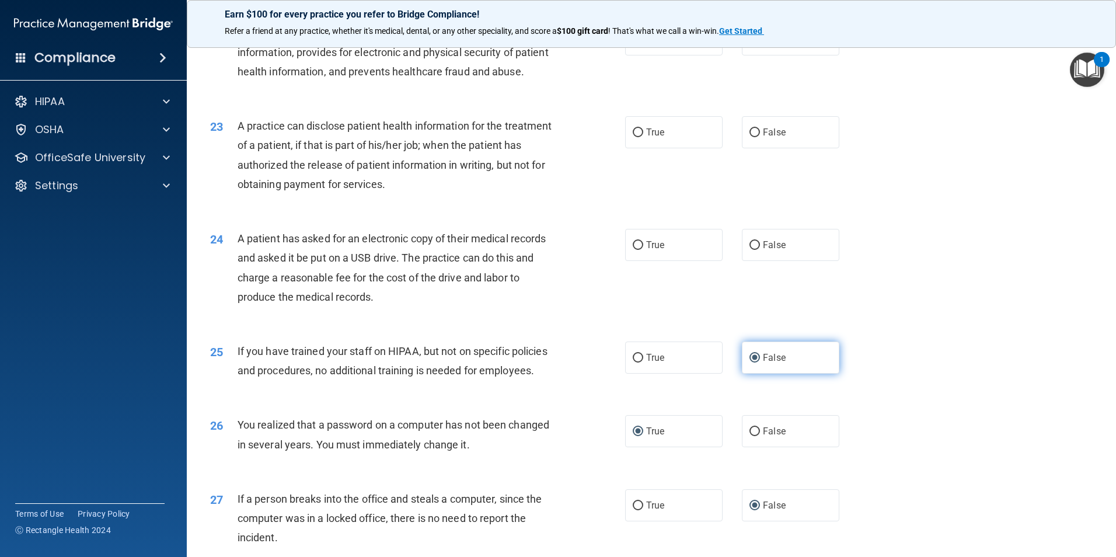
scroll to position [1816, 0]
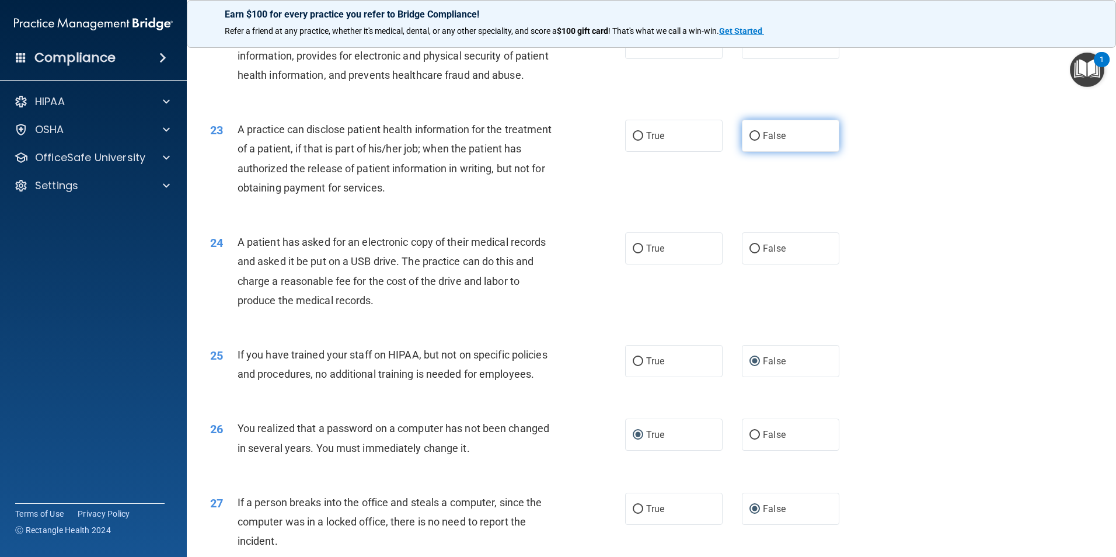
click at [751, 141] on input "False" at bounding box center [754, 136] width 11 height 9
radio input "true"
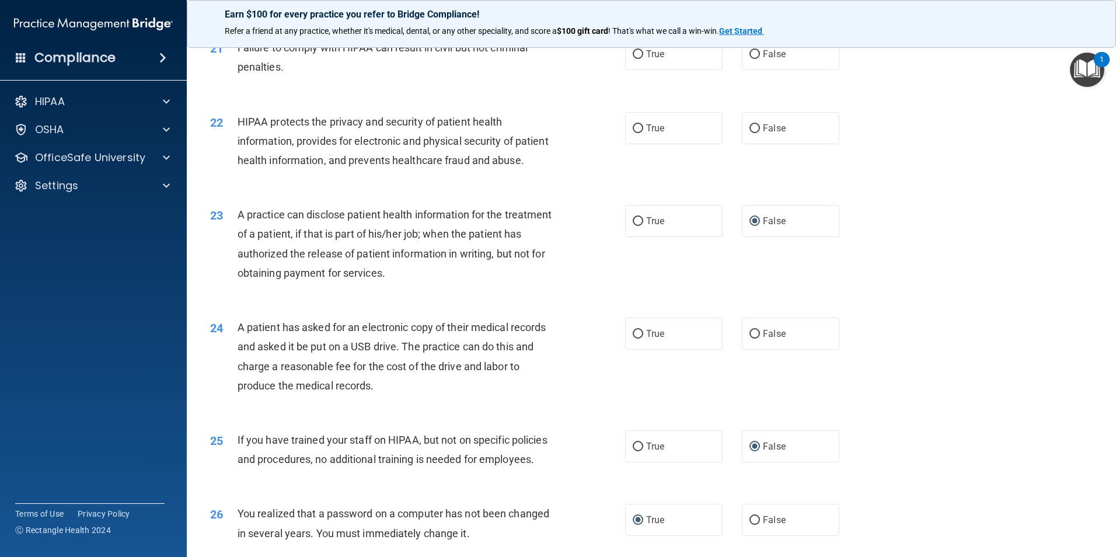
scroll to position [1583, 0]
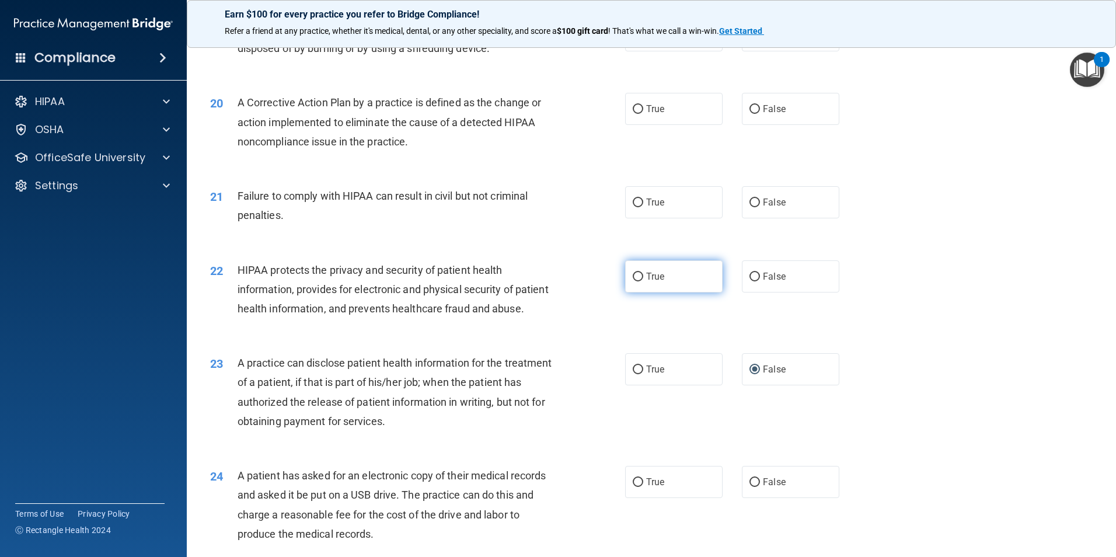
click at [636, 281] on input "True" at bounding box center [638, 277] width 11 height 9
radio input "true"
click at [753, 217] on label "False" at bounding box center [790, 202] width 97 height 32
click at [753, 207] on input "False" at bounding box center [754, 202] width 11 height 9
radio input "true"
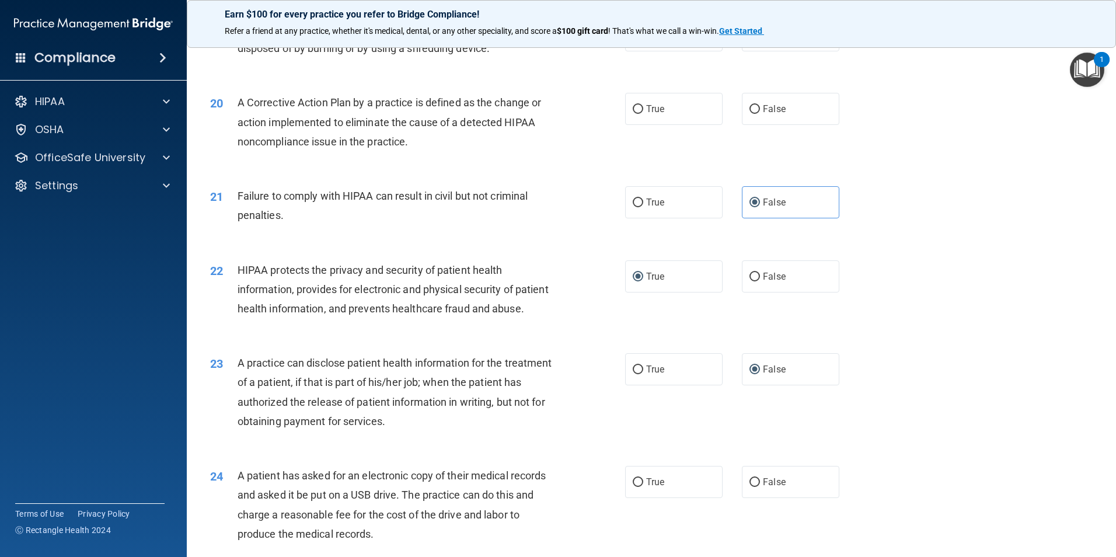
drag, startPoint x: 631, startPoint y: 126, endPoint x: 639, endPoint y: 97, distance: 29.6
click at [633, 114] on input "True" at bounding box center [638, 109] width 11 height 9
radio input "true"
click at [635, 40] on input "True" at bounding box center [638, 36] width 11 height 9
radio input "true"
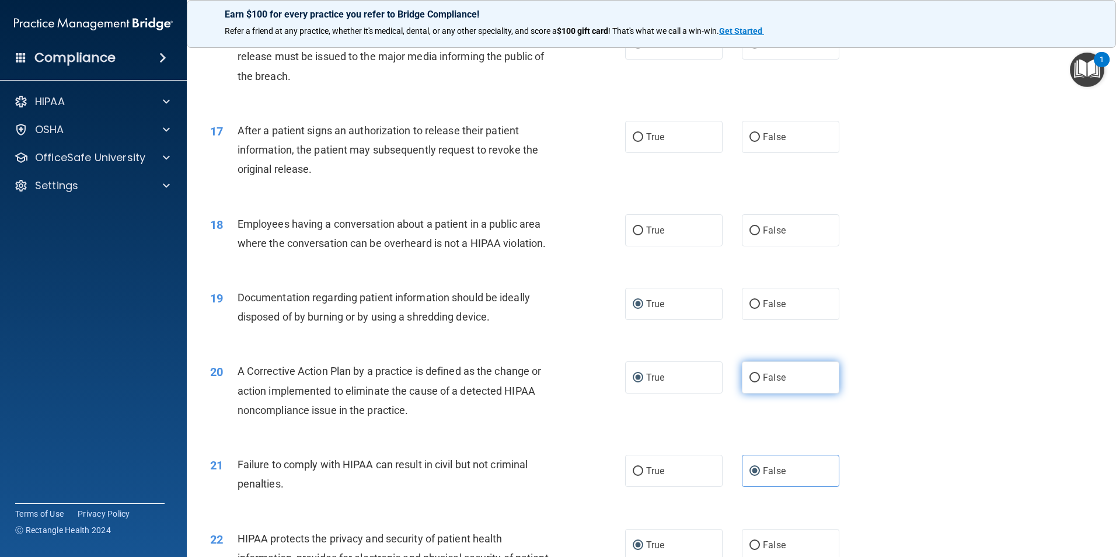
scroll to position [1291, 0]
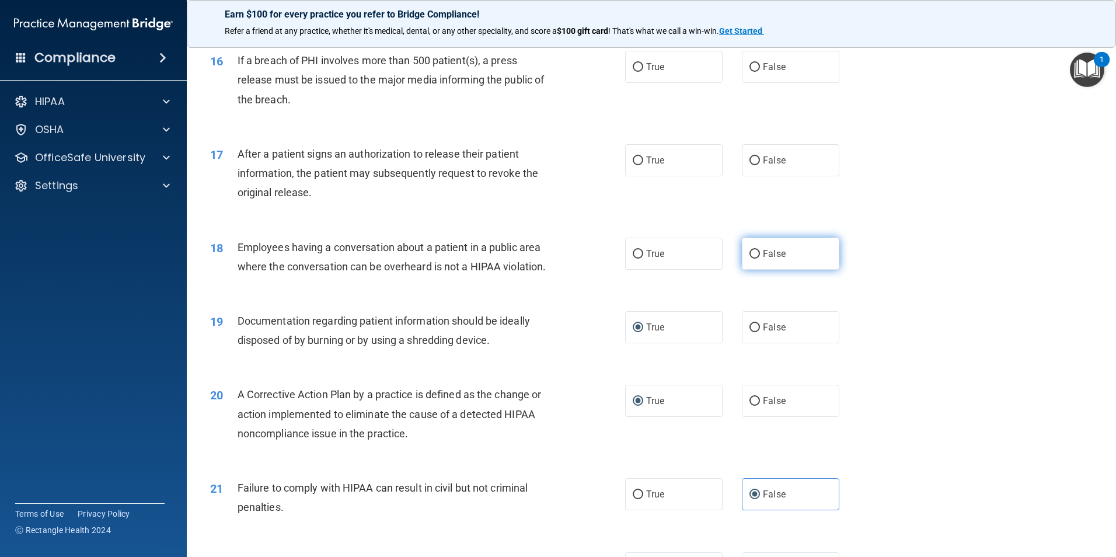
click at [753, 259] on input "False" at bounding box center [754, 254] width 11 height 9
radio input "true"
drag, startPoint x: 634, startPoint y: 179, endPoint x: 816, endPoint y: 179, distance: 182.1
click at [637, 165] on input "True" at bounding box center [638, 160] width 11 height 9
radio input "true"
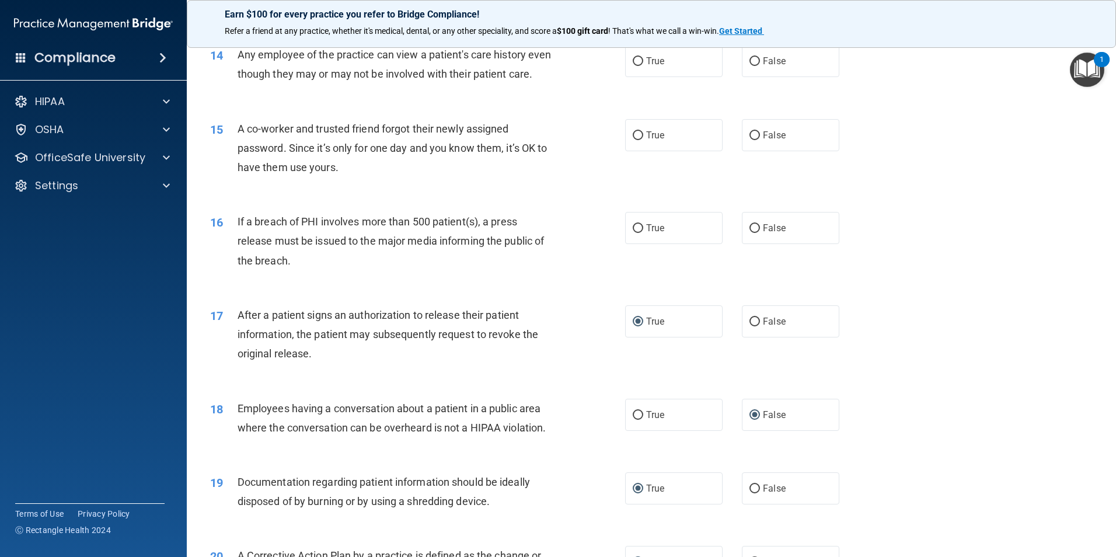
scroll to position [1116, 0]
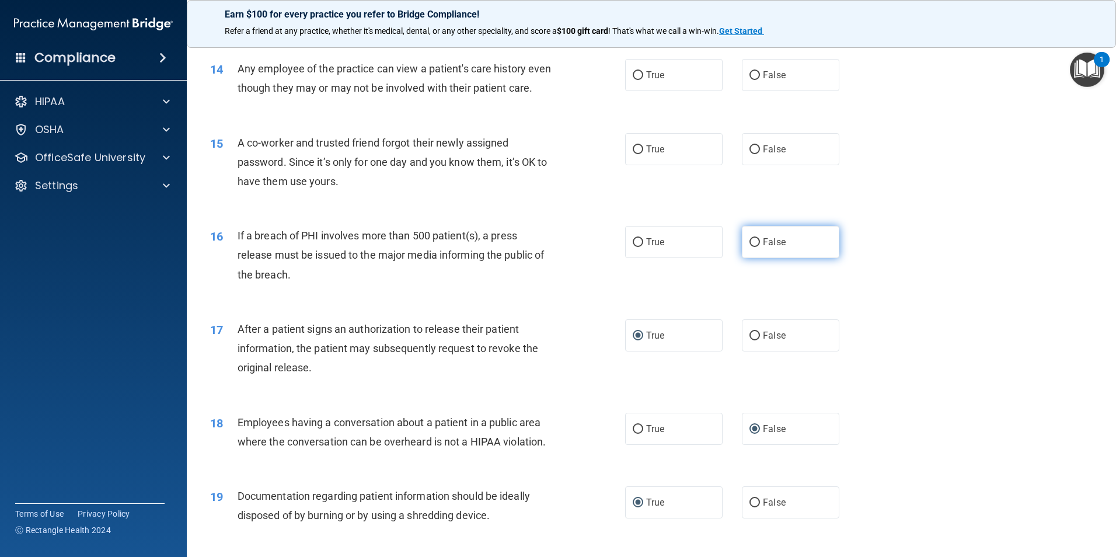
click at [749, 247] on input "False" at bounding box center [754, 242] width 11 height 9
radio input "true"
click at [749, 154] on input "False" at bounding box center [754, 149] width 11 height 9
radio input "true"
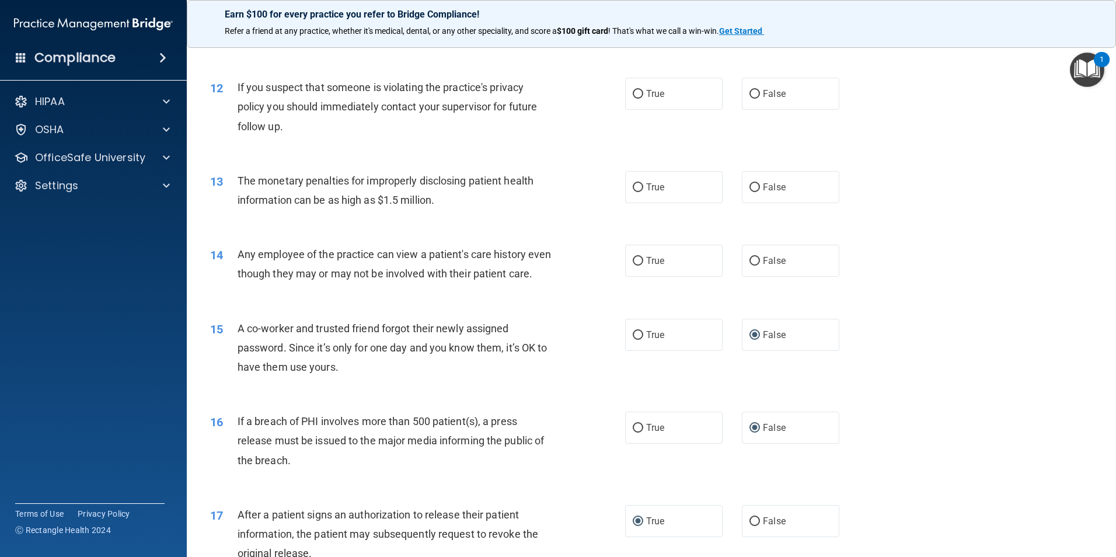
scroll to position [882, 0]
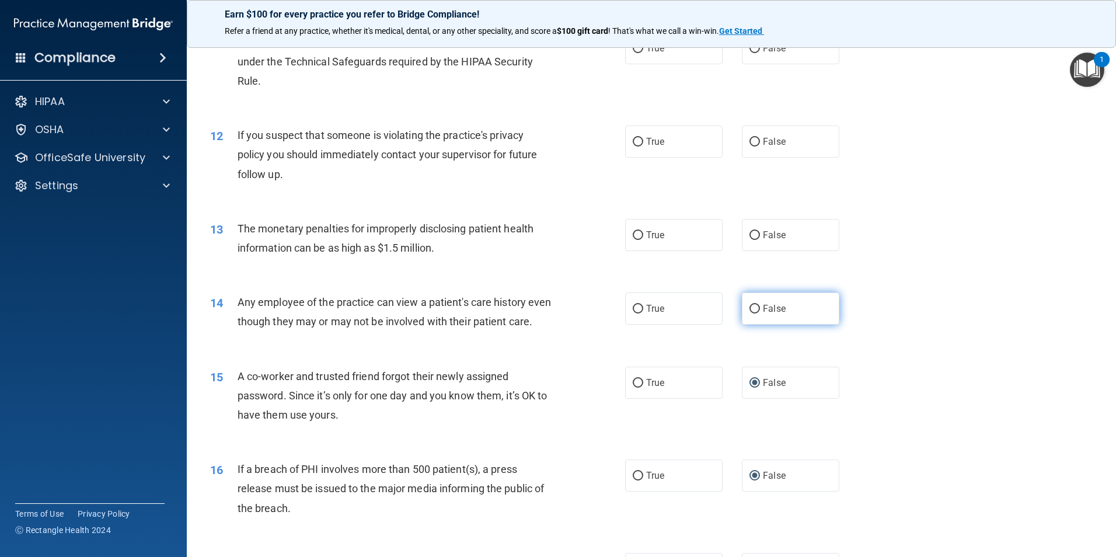
click at [753, 309] on input "False" at bounding box center [754, 309] width 11 height 9
radio input "true"
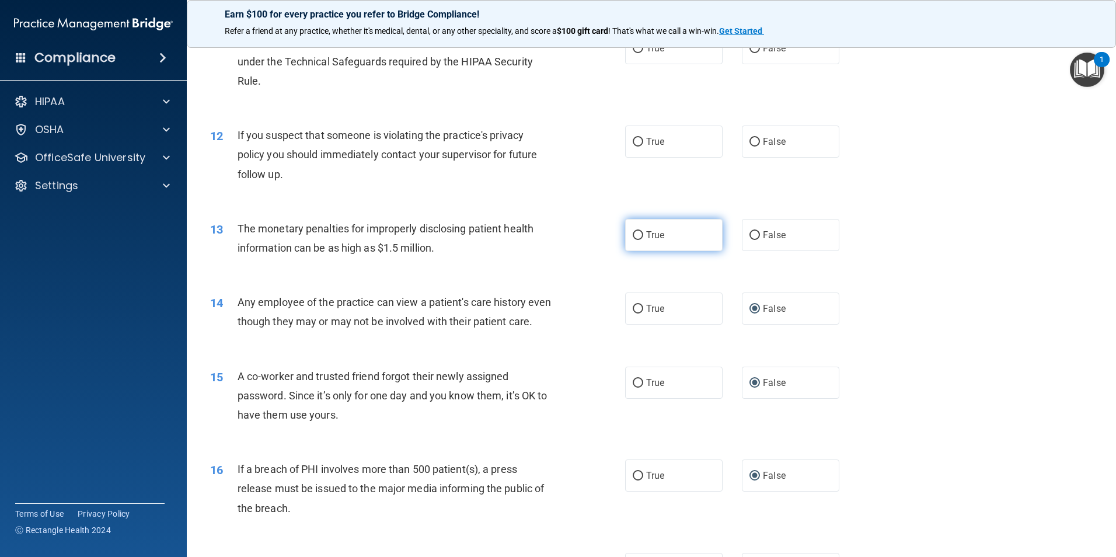
click at [626, 233] on label "True" at bounding box center [673, 235] width 97 height 32
click at [633, 233] on input "True" at bounding box center [638, 235] width 11 height 9
radio input "true"
click at [633, 141] on input "True" at bounding box center [638, 142] width 11 height 9
radio input "true"
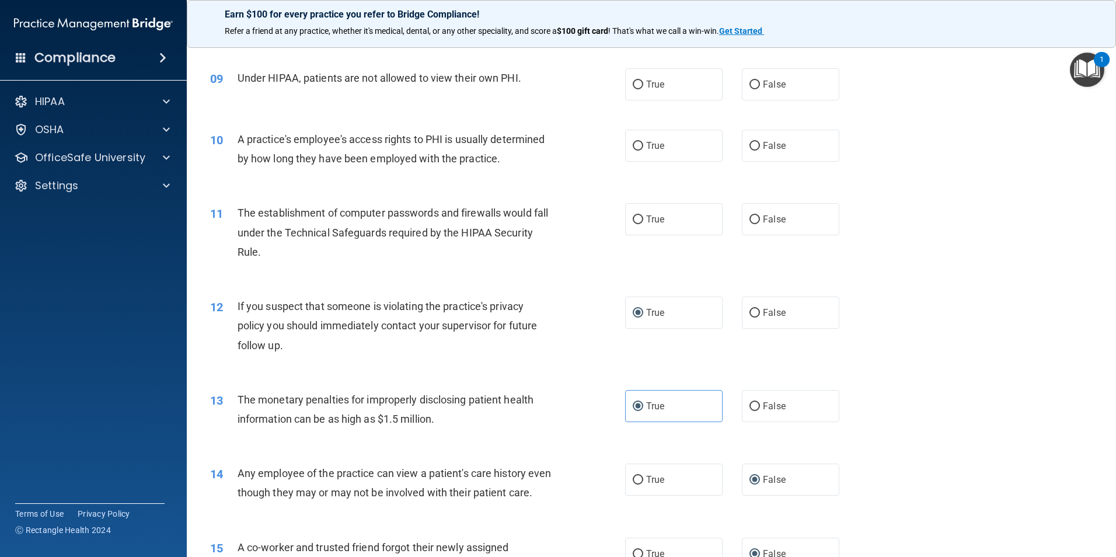
scroll to position [707, 0]
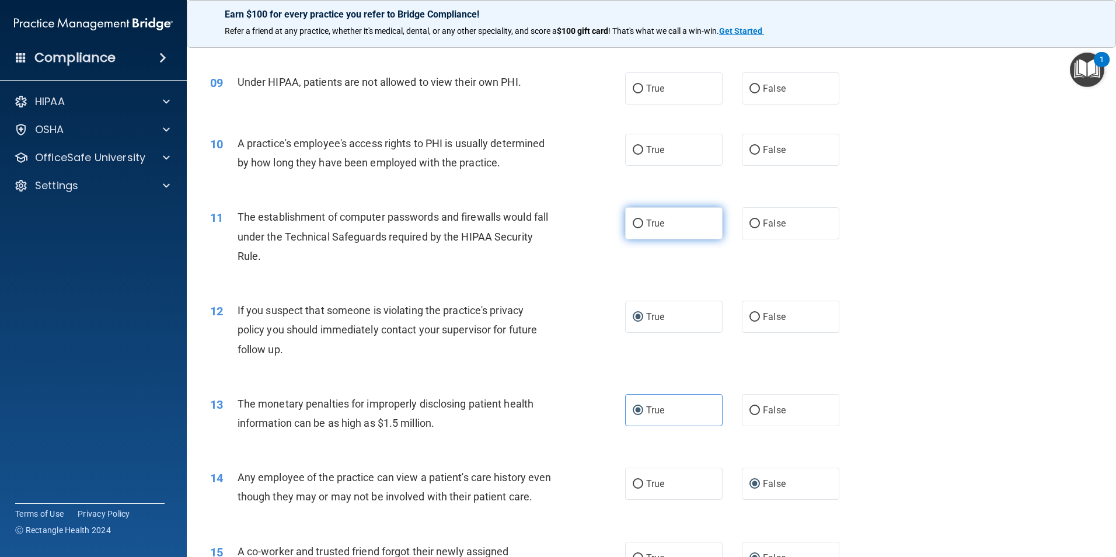
click at [633, 221] on input "True" at bounding box center [638, 223] width 11 height 9
radio input "true"
click at [751, 144] on label "False" at bounding box center [790, 150] width 97 height 32
click at [751, 146] on input "False" at bounding box center [754, 150] width 11 height 9
radio input "true"
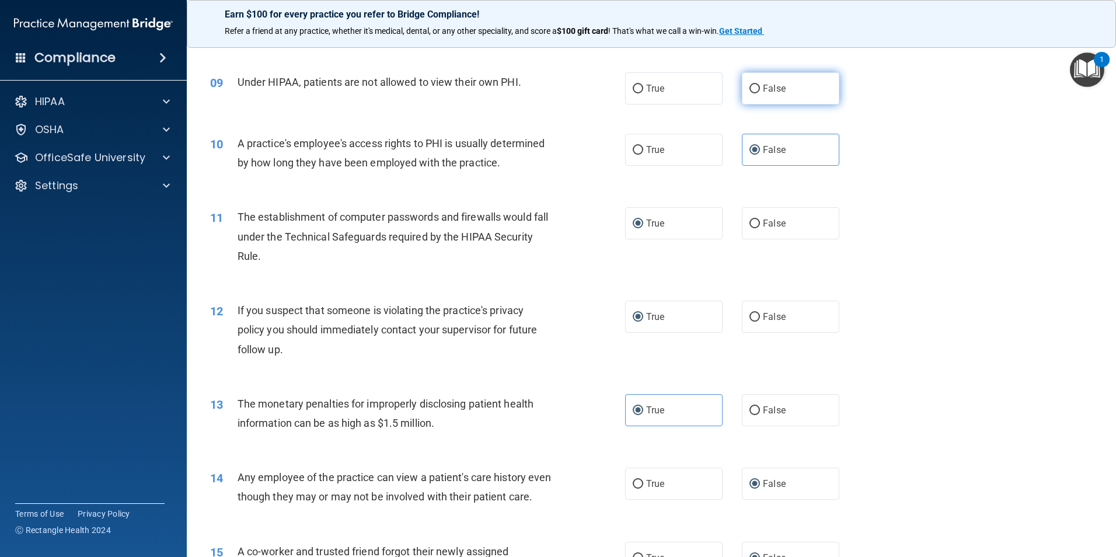
click at [749, 88] on input "False" at bounding box center [754, 89] width 11 height 9
radio input "true"
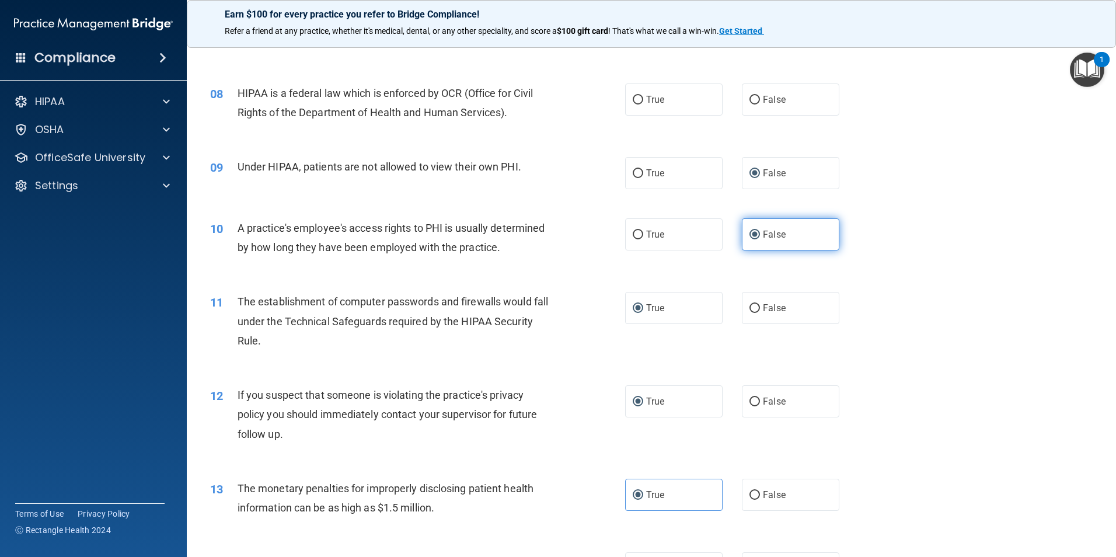
scroll to position [532, 0]
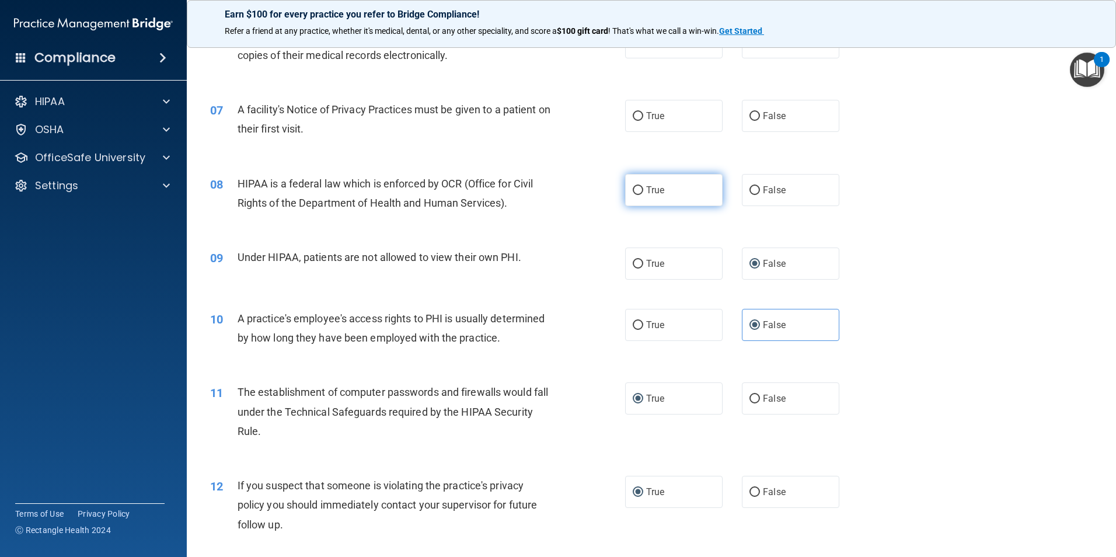
click at [633, 191] on input "True" at bounding box center [638, 190] width 11 height 9
radio input "true"
click at [634, 114] on input "True" at bounding box center [638, 116] width 11 height 9
radio input "true"
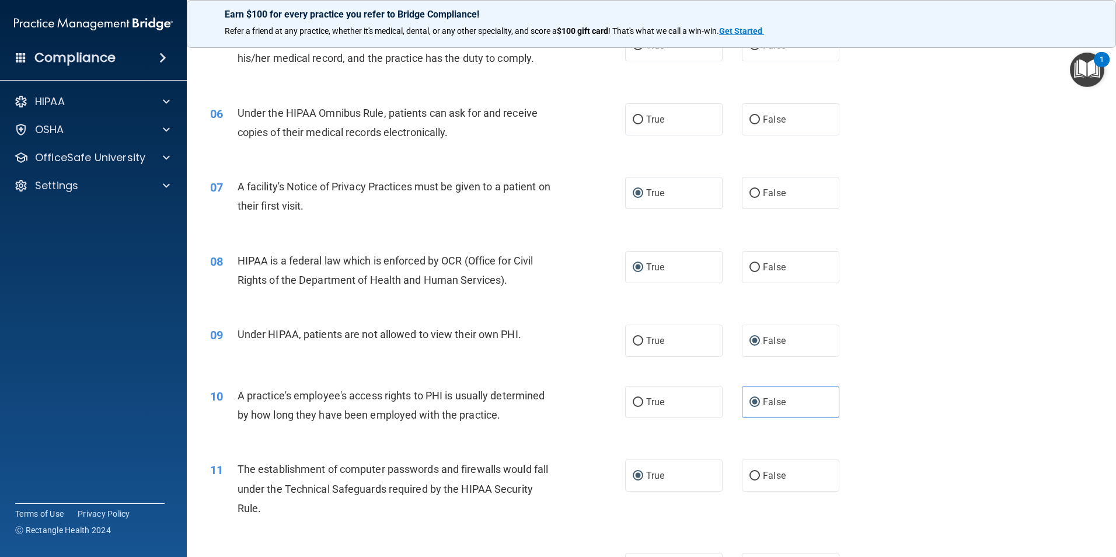
scroll to position [299, 0]
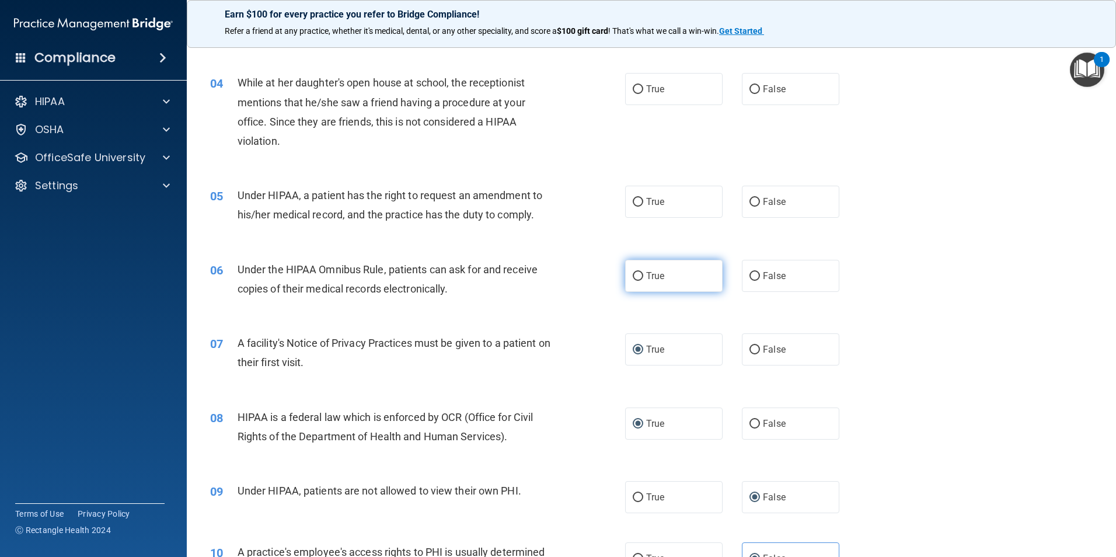
click at [634, 281] on label "True" at bounding box center [673, 276] width 97 height 32
click at [634, 281] on input "True" at bounding box center [638, 276] width 11 height 9
radio input "true"
drag, startPoint x: 754, startPoint y: 205, endPoint x: 797, endPoint y: 204, distance: 43.2
click at [753, 205] on input "False" at bounding box center [754, 202] width 11 height 9
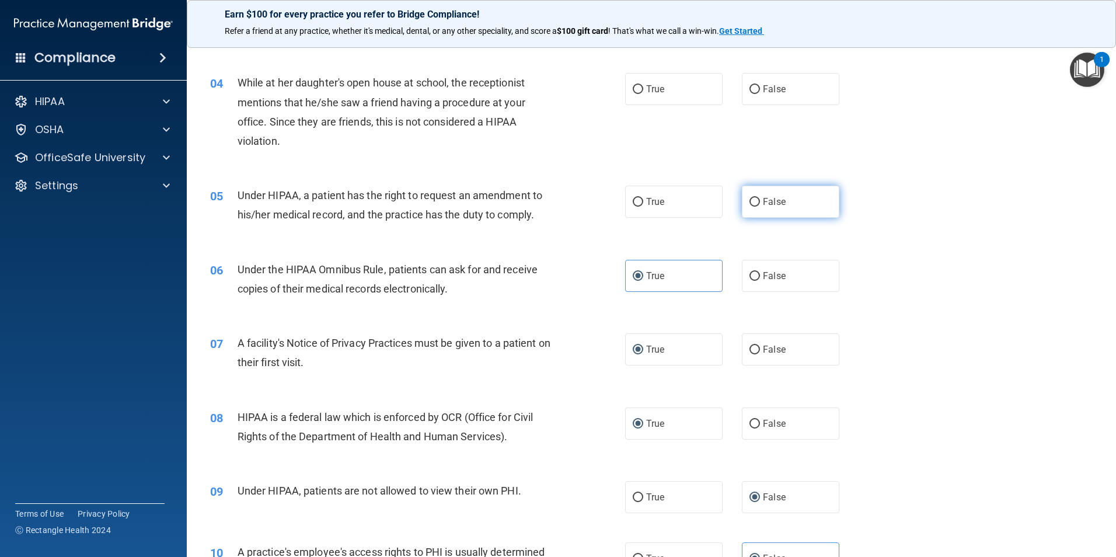
radio input "true"
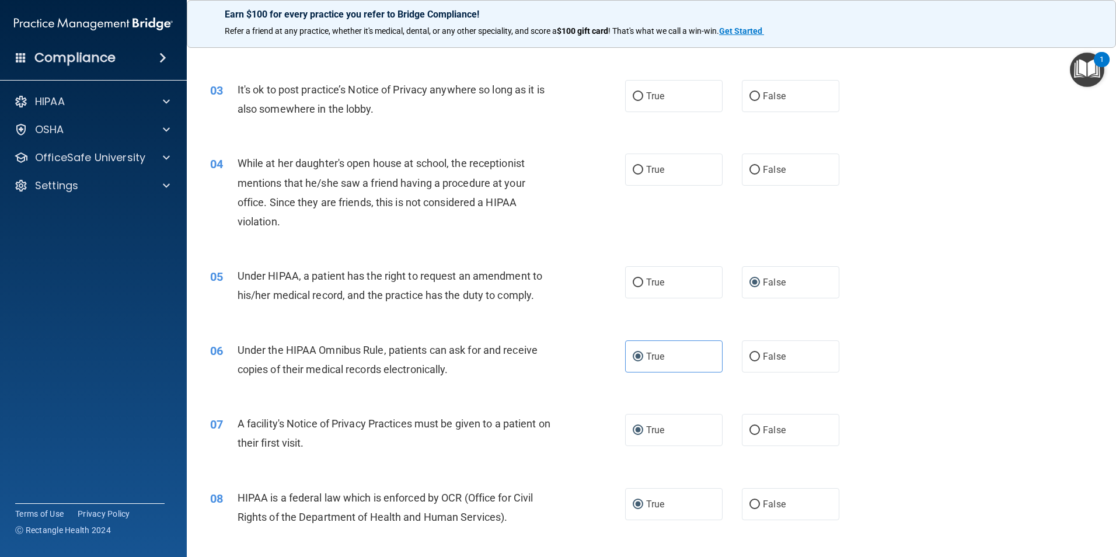
scroll to position [124, 0]
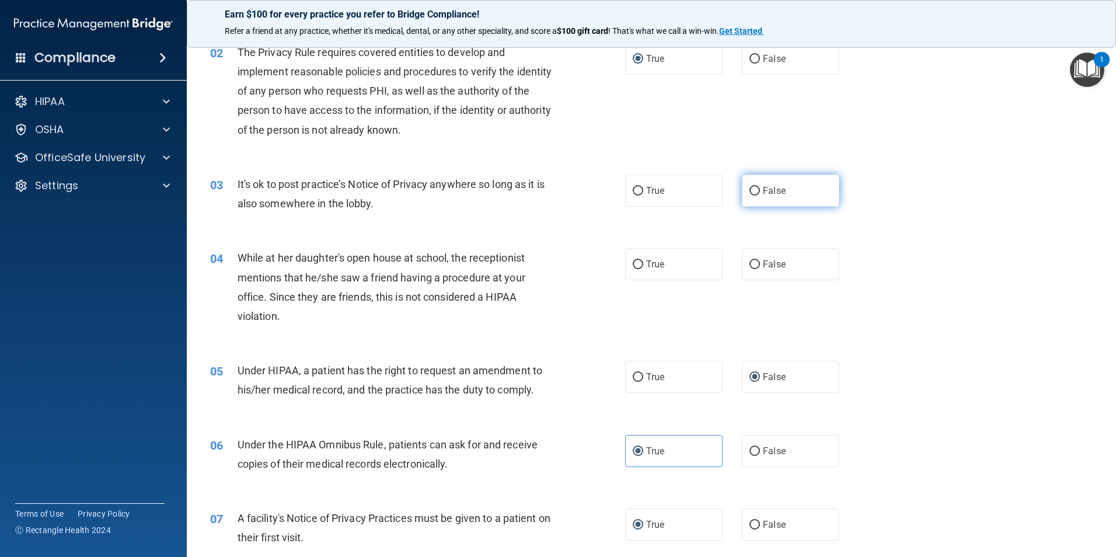
click at [749, 191] on input "False" at bounding box center [754, 191] width 11 height 9
radio input "true"
click at [749, 263] on input "False" at bounding box center [754, 264] width 11 height 9
radio input "true"
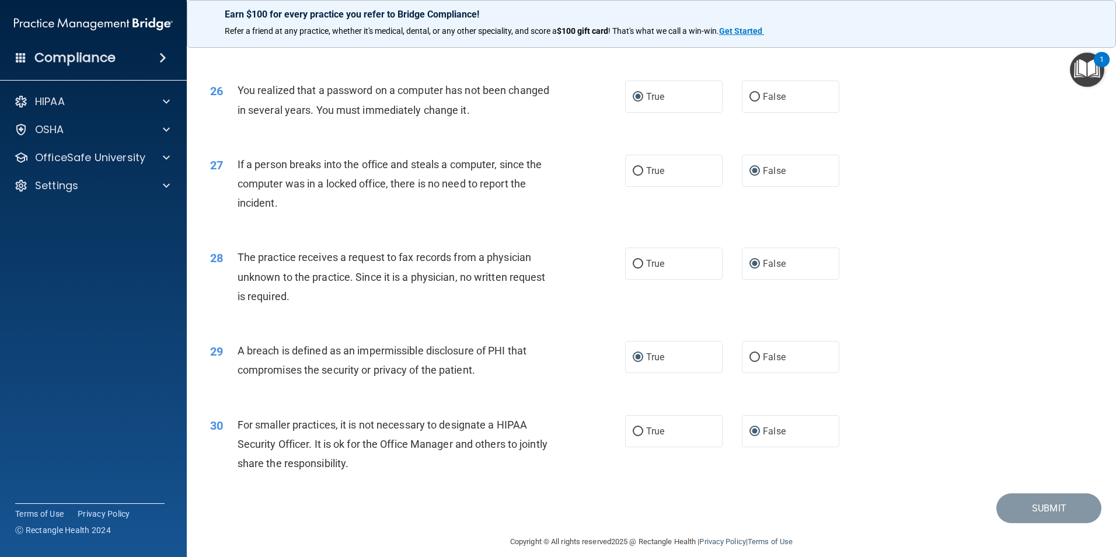
scroll to position [2225, 0]
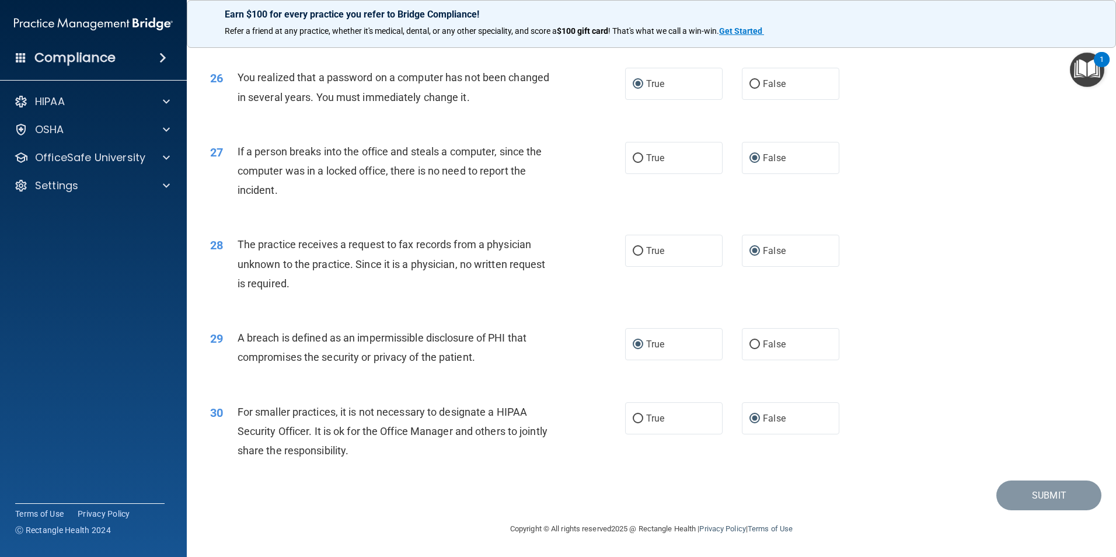
click at [1014, 512] on footer "Copyright © All rights reserved 2025 @ Rectangle Health | Privacy Policy | Term…" at bounding box center [651, 527] width 882 height 35
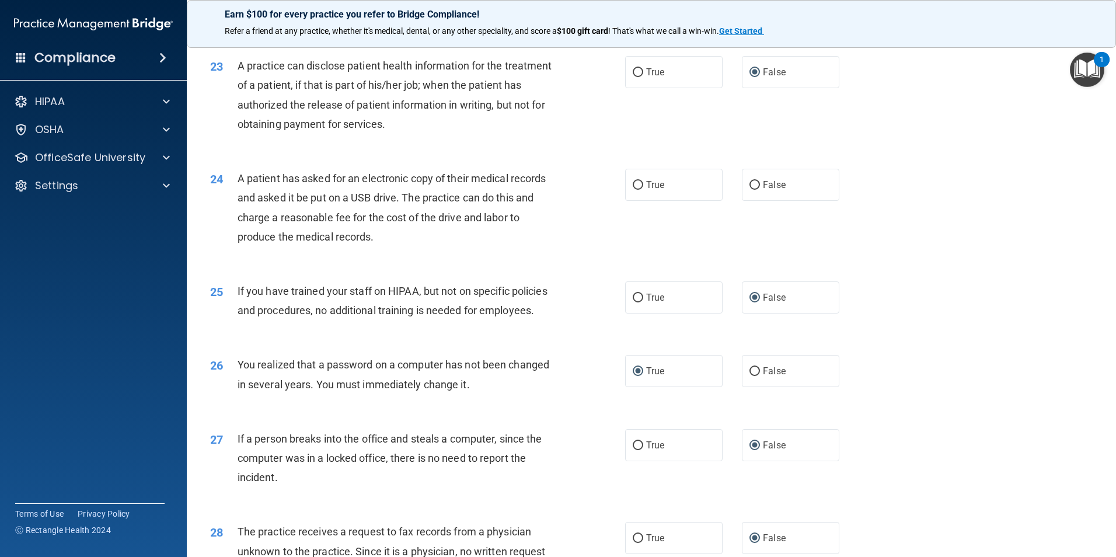
scroll to position [1875, 0]
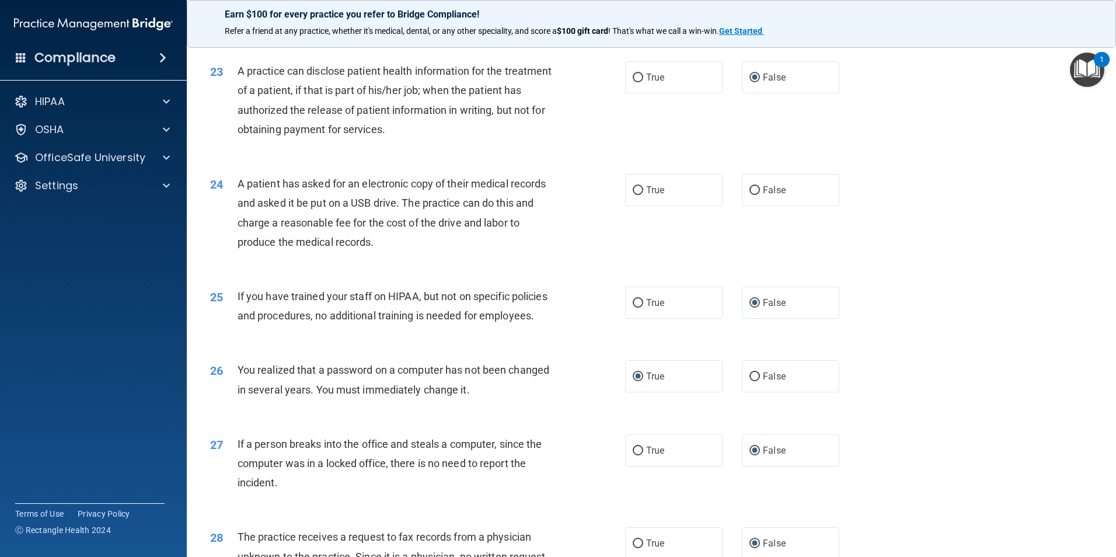
drag, startPoint x: 633, startPoint y: 233, endPoint x: 774, endPoint y: 257, distance: 143.3
click at [633, 195] on input "True" at bounding box center [638, 190] width 11 height 9
radio input "true"
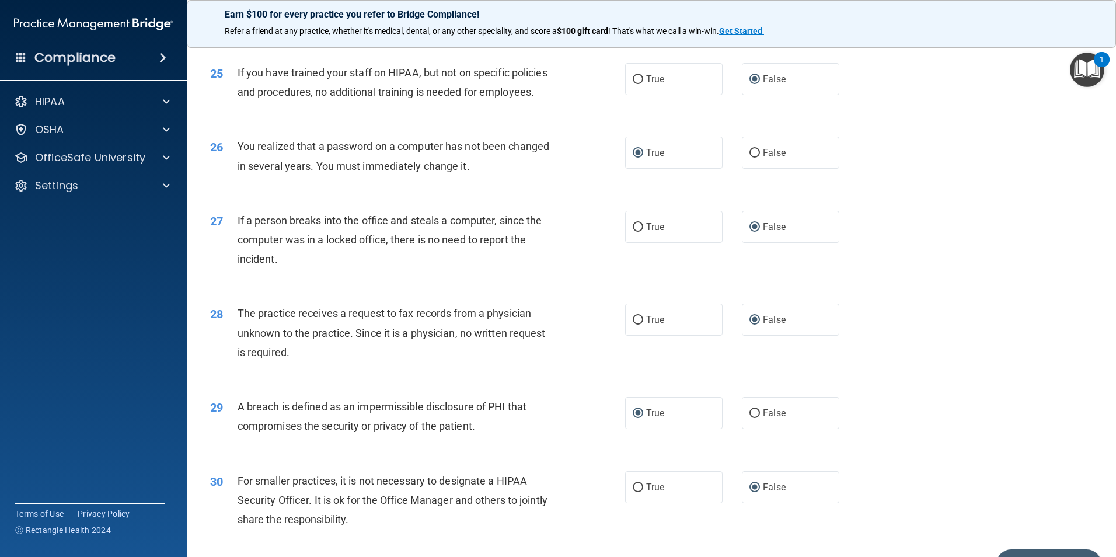
scroll to position [2225, 0]
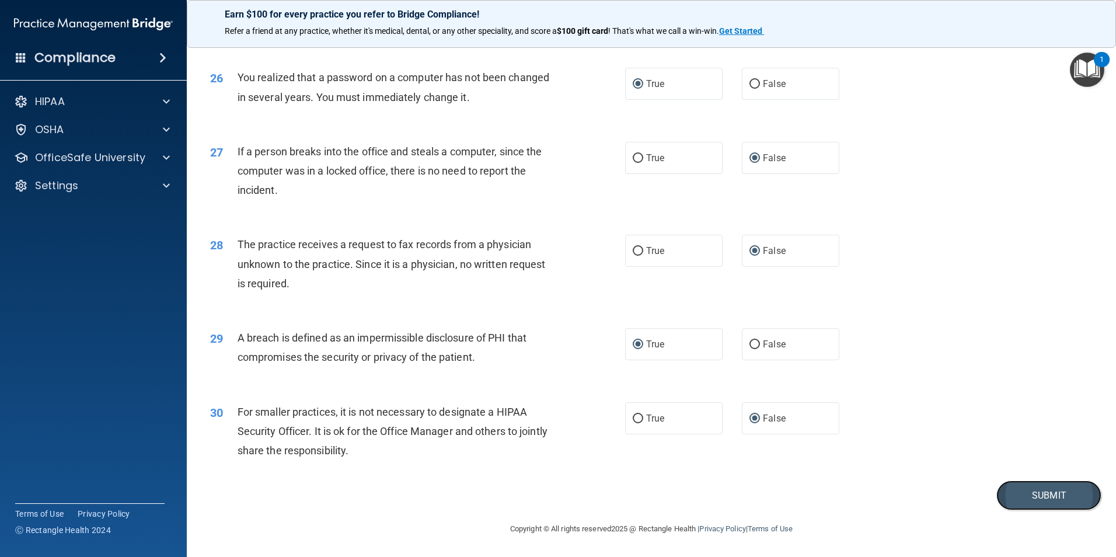
click at [1034, 500] on button "Submit" at bounding box center [1048, 495] width 105 height 30
